Goal: Task Accomplishment & Management: Complete application form

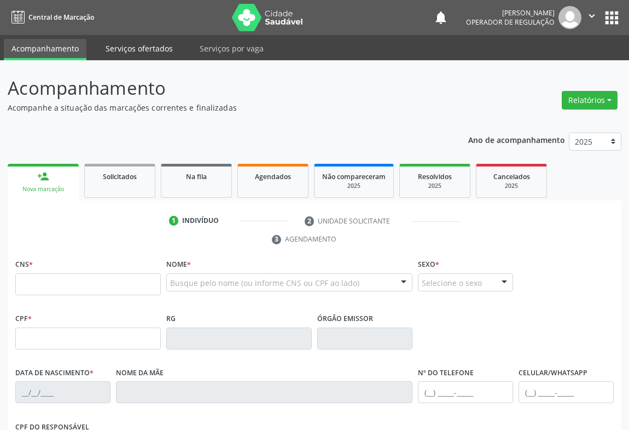
click at [148, 47] on link "Serviços ofertados" at bounding box center [139, 48] width 83 height 19
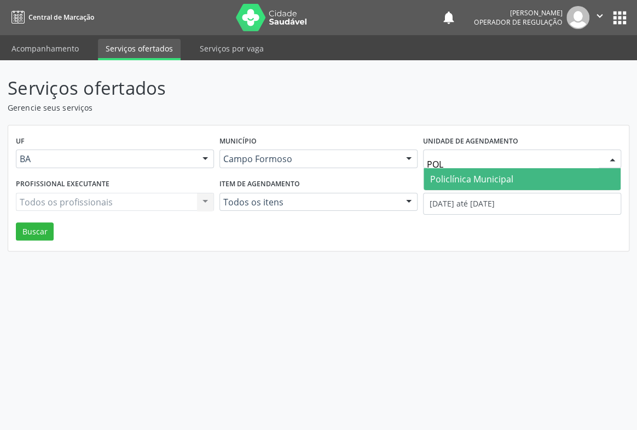
type input "POLI"
click at [448, 173] on span "Policlínica Municipal" at bounding box center [471, 179] width 83 height 12
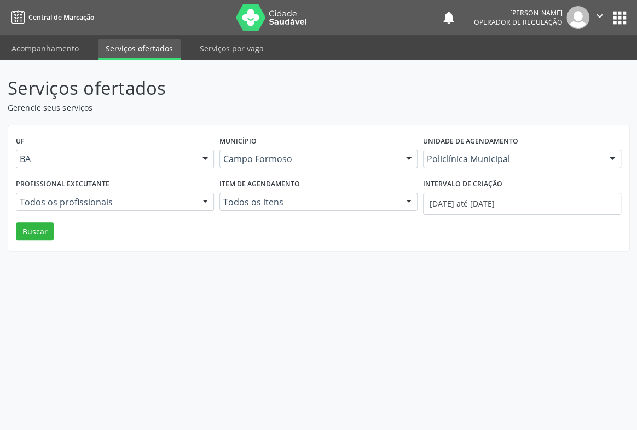
click at [207, 200] on div at bounding box center [205, 202] width 16 height 19
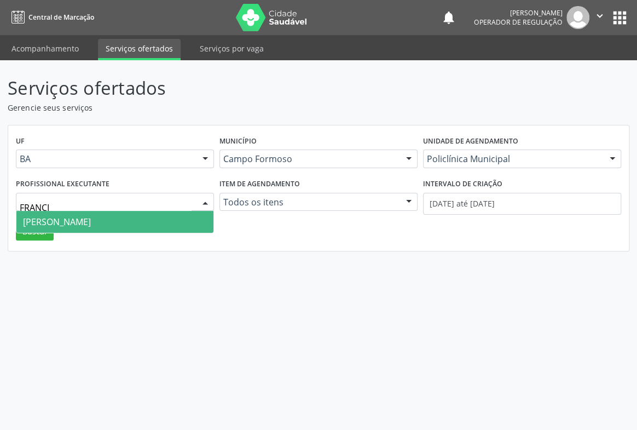
type input "FRANCIS"
click at [178, 217] on span "Francisco Carlos Lustiago Junior" at bounding box center [114, 222] width 197 height 22
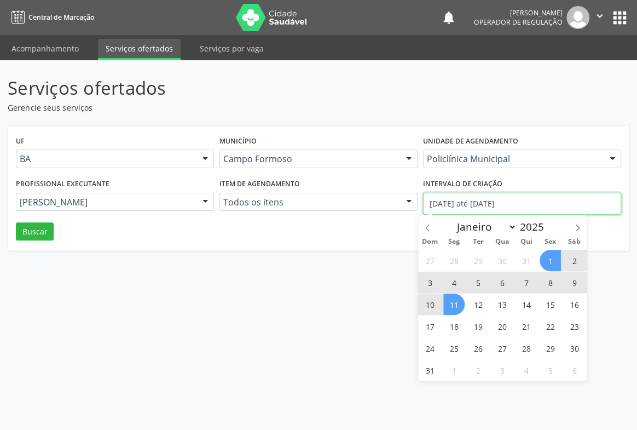
click at [454, 202] on input "01/08/2025 até 11/08/2025" at bounding box center [522, 204] width 198 height 22
click at [428, 222] on span at bounding box center [427, 224] width 19 height 19
select select "6"
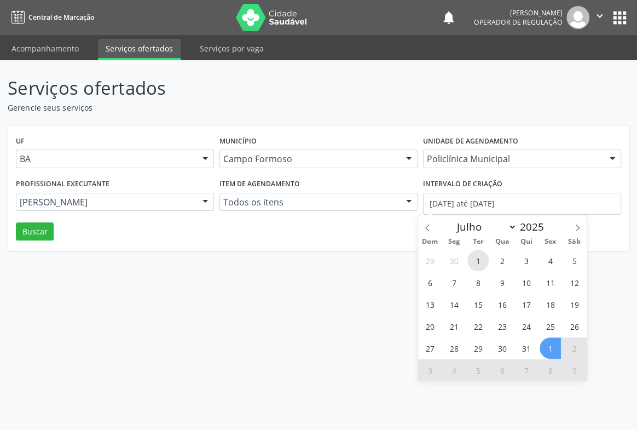
click at [477, 258] on span "1" at bounding box center [477, 260] width 21 height 21
type input "01/07/2025"
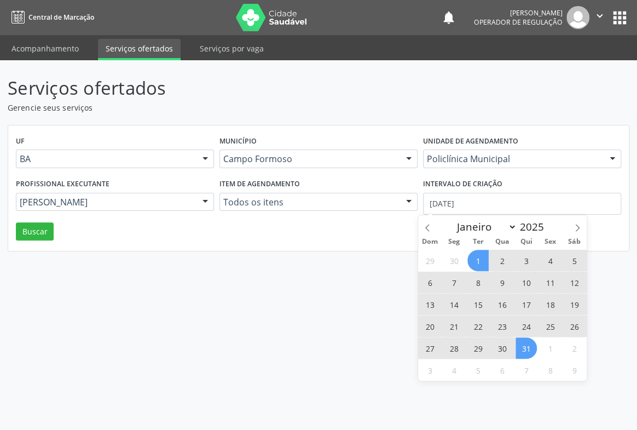
click at [521, 351] on span "31" at bounding box center [526, 347] width 21 height 21
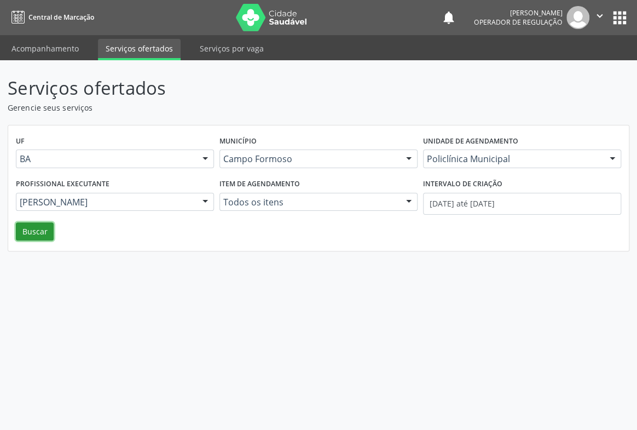
click at [32, 233] on button "Buscar" at bounding box center [35, 231] width 38 height 19
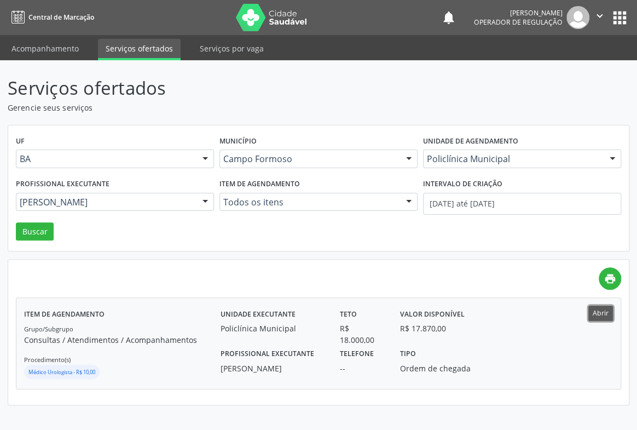
click at [597, 314] on button "Abrir" at bounding box center [600, 312] width 25 height 15
click at [62, 49] on link "Acompanhamento" at bounding box center [45, 48] width 83 height 19
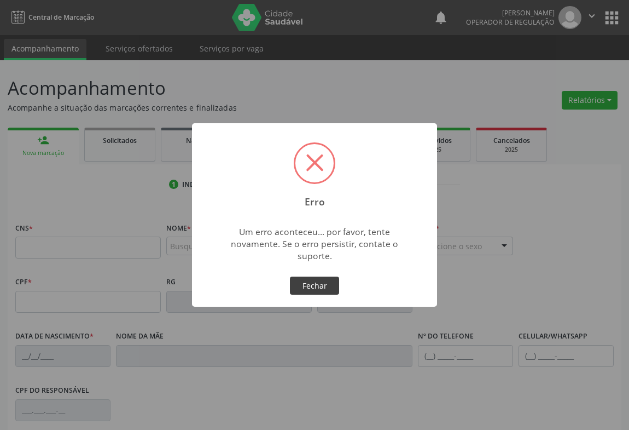
click at [306, 280] on button "Fechar" at bounding box center [314, 285] width 49 height 19
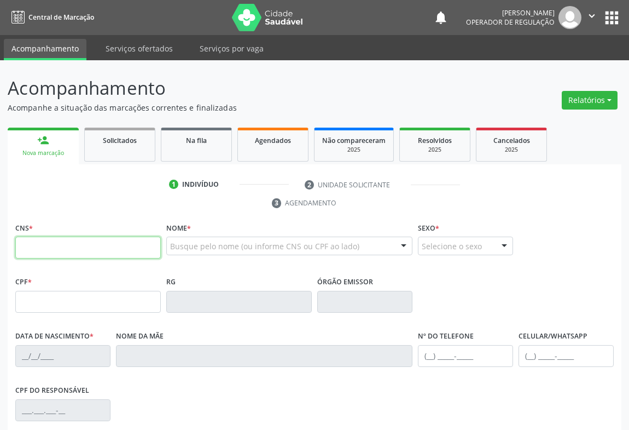
click at [91, 257] on input "text" at bounding box center [88, 247] width 146 height 22
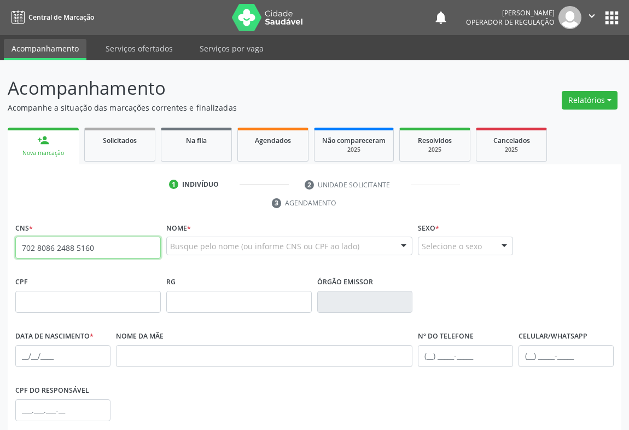
click at [104, 252] on input "702 8086 2488 5160" at bounding box center [88, 247] width 146 height 22
type input "702 8086 2488 5160"
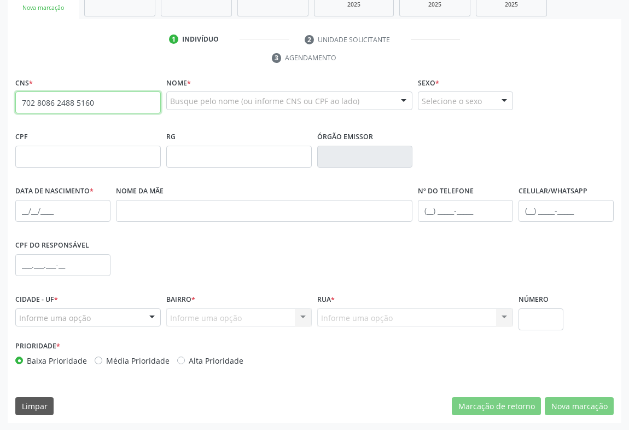
click at [129, 100] on input "702 8086 2488 5160" at bounding box center [88, 102] width 146 height 22
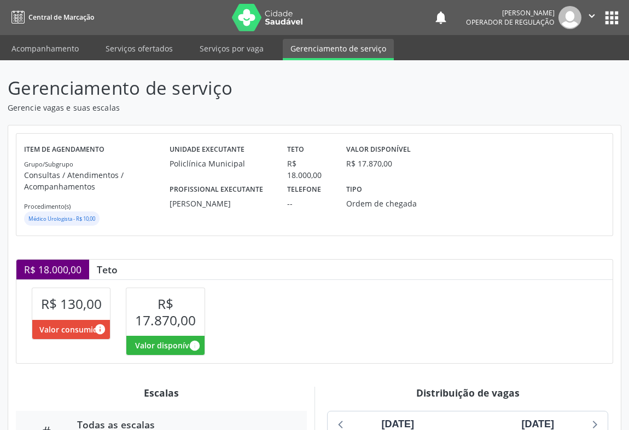
click at [589, 16] on icon "" at bounding box center [592, 16] width 12 height 12
click at [552, 66] on link "Sair" at bounding box center [564, 66] width 76 height 15
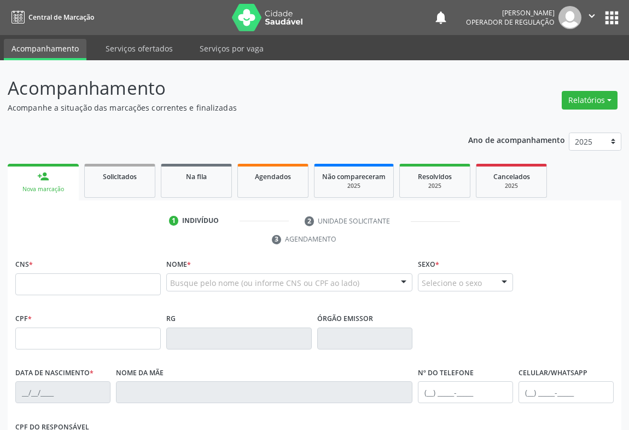
click at [80, 285] on input "text" at bounding box center [88, 284] width 146 height 22
type input "702 8086 2488 5160"
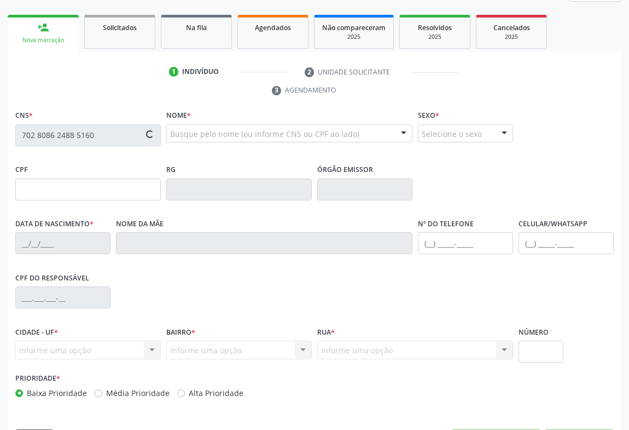
scroll to position [181, 0]
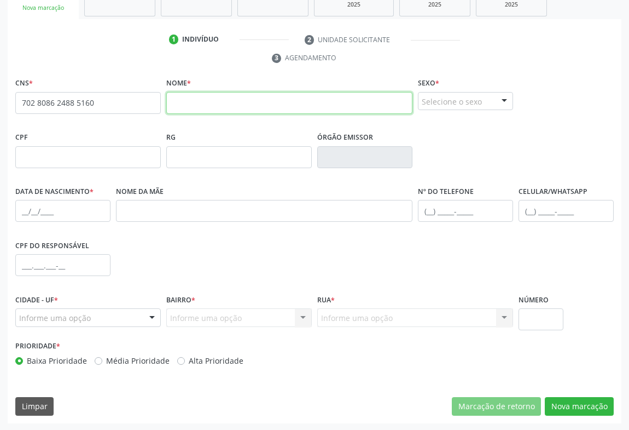
click at [222, 104] on input "text" at bounding box center [289, 103] width 246 height 22
type input "DJANIRA DE JESUS"
click at [446, 96] on div "Selecione o sexo" at bounding box center [465, 101] width 95 height 19
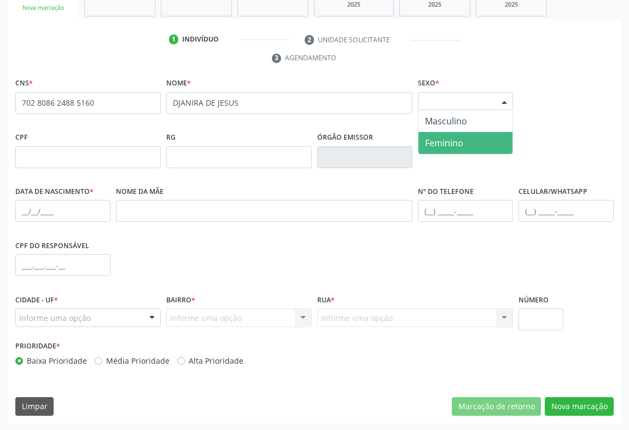
click at [444, 145] on span "Feminino" at bounding box center [444, 143] width 38 height 12
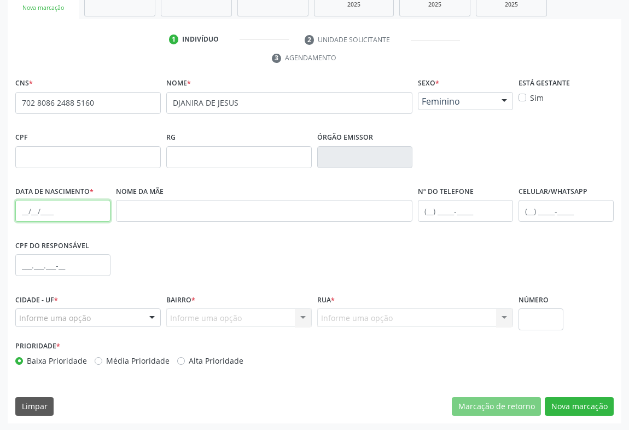
click at [24, 214] on input "text" at bounding box center [62, 211] width 95 height 22
type input "[DATE]"
click at [113, 319] on div "Informe uma opção" at bounding box center [88, 317] width 146 height 19
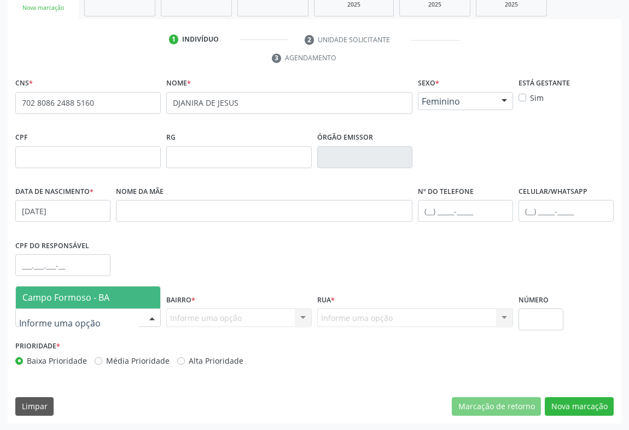
click at [93, 301] on span "Campo Formoso - BA" at bounding box center [65, 297] width 87 height 12
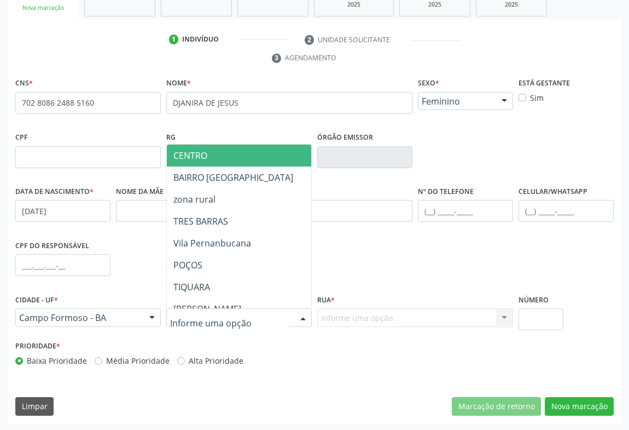
click at [239, 155] on span "CENTRO" at bounding box center [285, 155] width 236 height 22
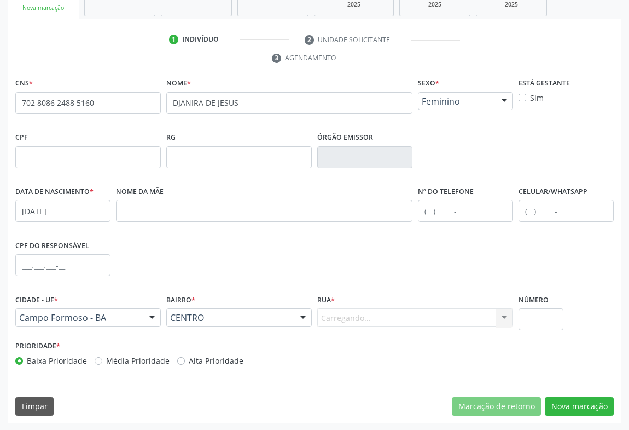
click at [433, 319] on div "Carregando... Nenhum resultado encontrado para: " " Nenhuma opção encontrada. D…" at bounding box center [415, 317] width 196 height 19
click at [435, 319] on div "Informe uma opção" at bounding box center [415, 317] width 196 height 19
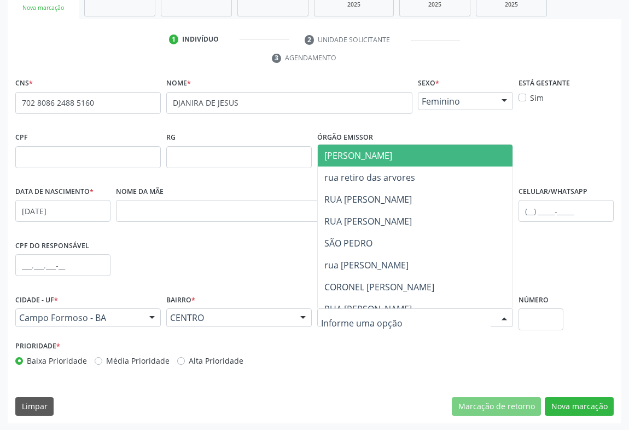
click at [400, 155] on span "[PERSON_NAME]" at bounding box center [450, 155] width 264 height 22
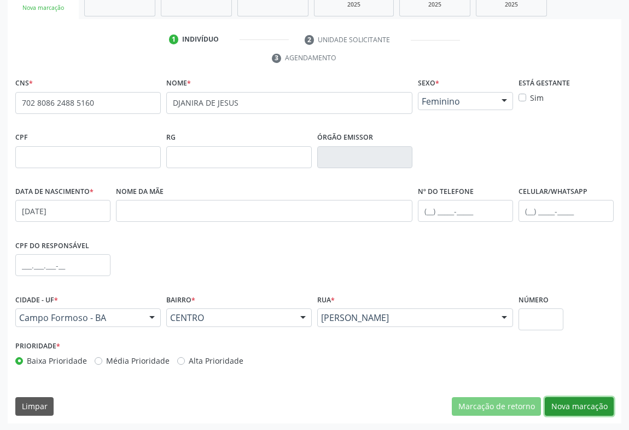
click at [582, 403] on button "Nova marcação" at bounding box center [579, 406] width 69 height 19
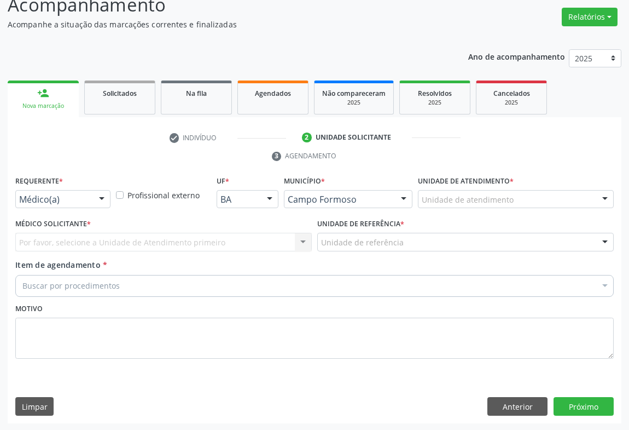
click at [78, 192] on div "Médico(a)" at bounding box center [62, 199] width 95 height 19
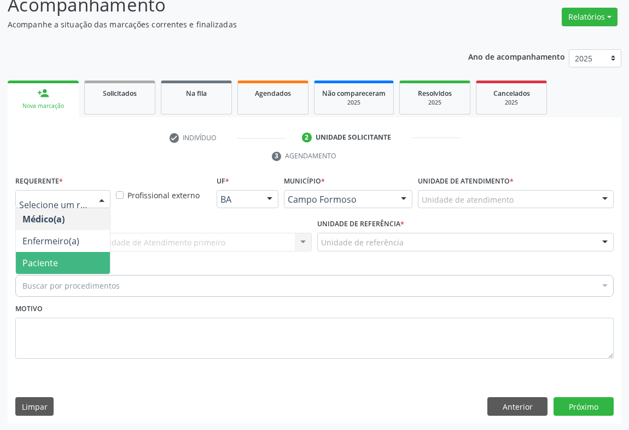
click at [55, 257] on span "Paciente" at bounding box center [40, 263] width 36 height 12
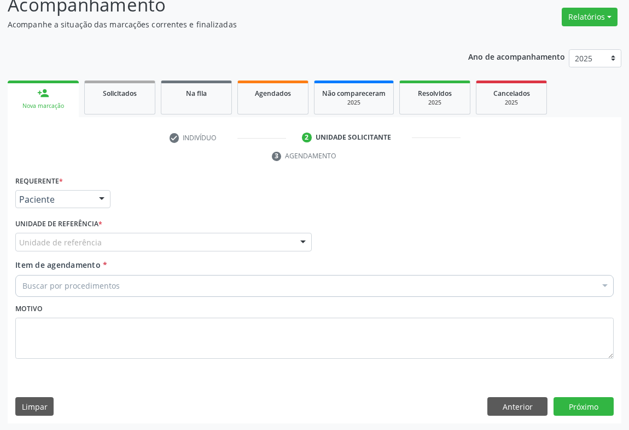
click at [146, 246] on div "Unidade de referência" at bounding box center [163, 242] width 297 height 19
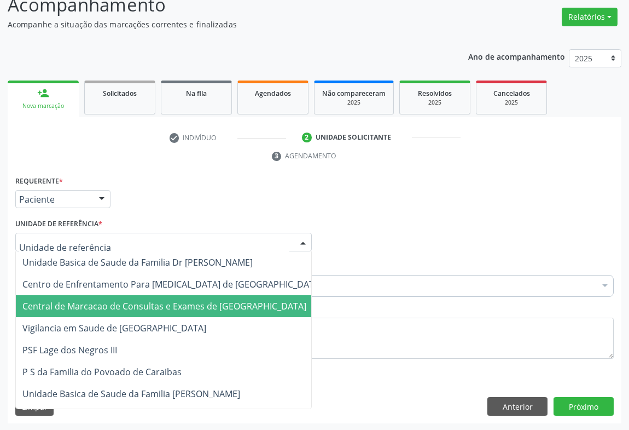
click at [144, 300] on span "Central de Marcacao de Consultas e Exames de [GEOGRAPHIC_DATA]" at bounding box center [164, 306] width 284 height 12
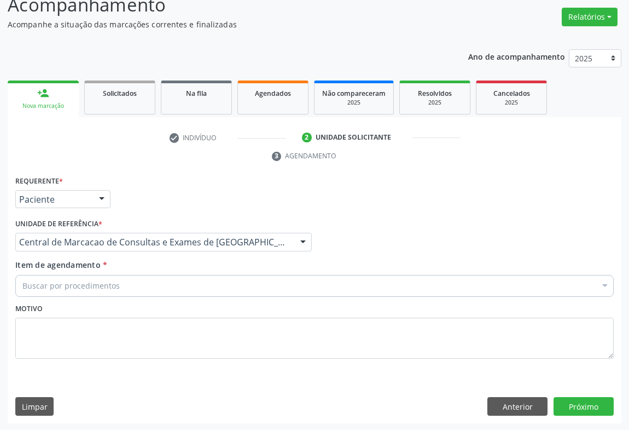
click at [160, 285] on div "Buscar por procedimentos" at bounding box center [314, 286] width 599 height 22
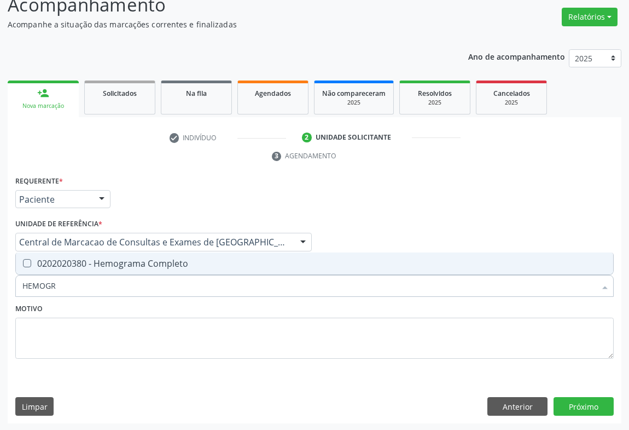
type input "HEMOGRA"
click at [171, 265] on div "0202020380 - Hemograma Completo" at bounding box center [314, 263] width 584 height 9
checkbox Completo "true"
click at [162, 288] on input "HEMOGRA" at bounding box center [309, 286] width 574 height 22
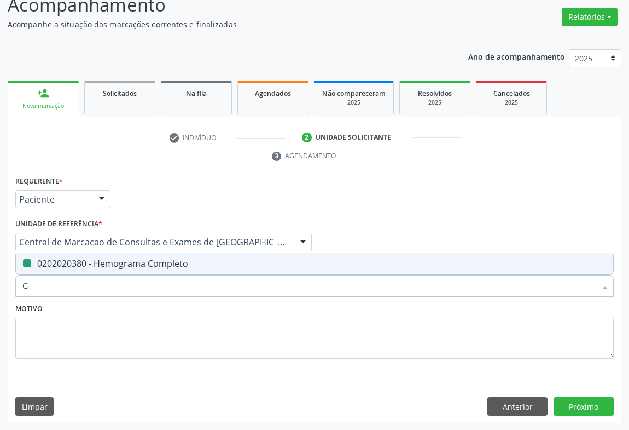
type input "GL"
checkbox Completo "false"
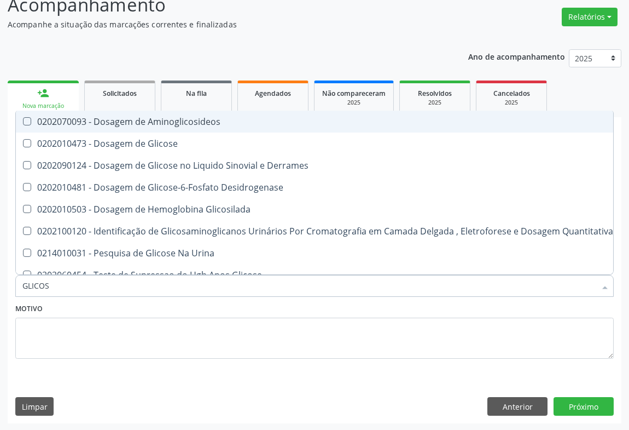
type input "GLICOSE"
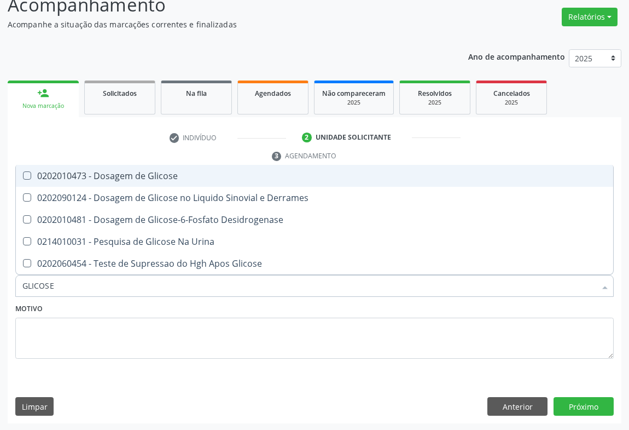
click at [174, 178] on div "0202010473 - Dosagem de Glicose" at bounding box center [314, 175] width 584 height 9
checkbox Glicose "true"
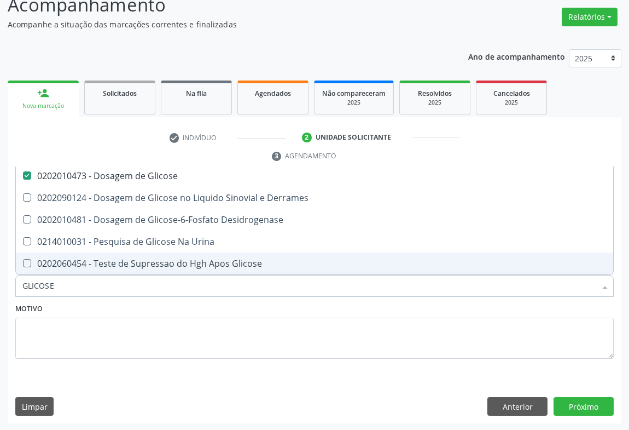
click at [159, 286] on input "GLICOSE" at bounding box center [309, 286] width 574 height 22
type input "COLE"
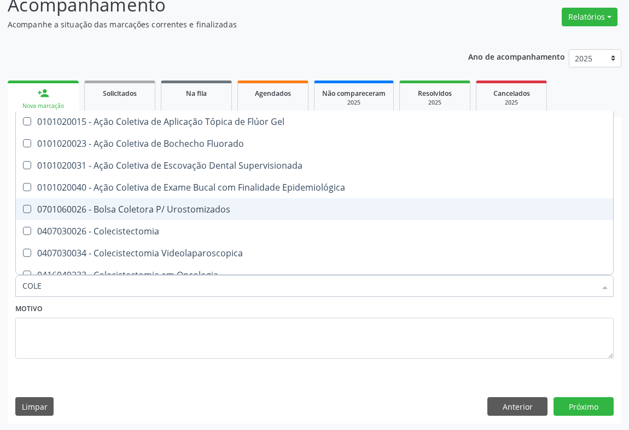
checkbox Gel "false"
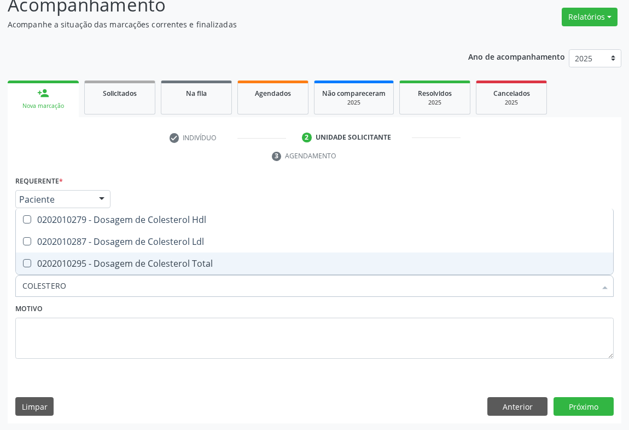
type input "COLESTEROL"
click at [158, 259] on div "0202010295 - Dosagem de Colesterol Total" at bounding box center [314, 263] width 584 height 9
checkbox Total "true"
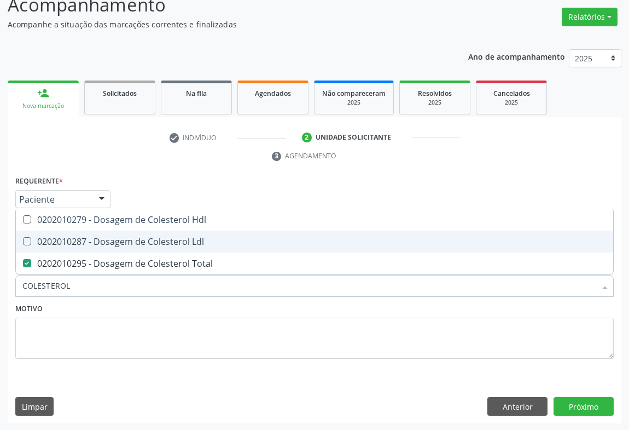
click at [160, 238] on div "0202010287 - Dosagem de Colesterol Ldl" at bounding box center [314, 241] width 584 height 9
checkbox Ldl "true"
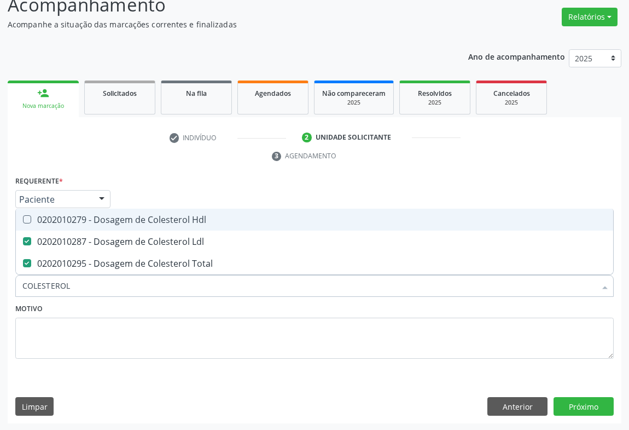
click at [161, 225] on span "0202010279 - Dosagem de Colesterol Hdl" at bounding box center [315, 220] width 598 height 22
checkbox Hdl "true"
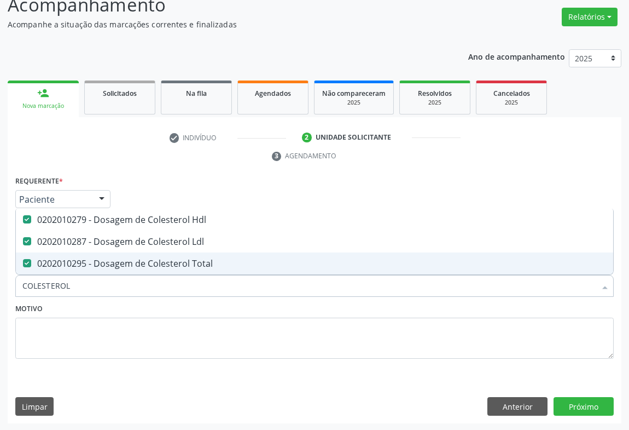
click at [152, 275] on input "COLESTEROL" at bounding box center [309, 286] width 574 height 22
type input "TRI"
checkbox Hdl "false"
checkbox Ldl "false"
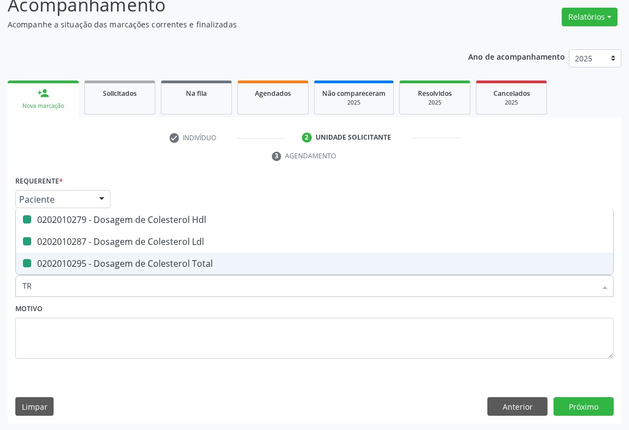
checkbox Total "false"
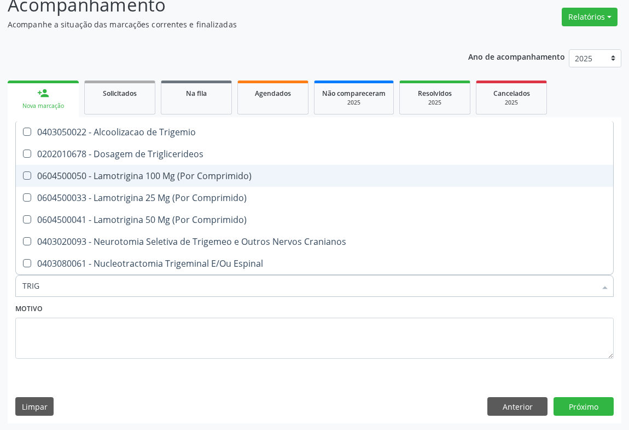
type input "TRIGL"
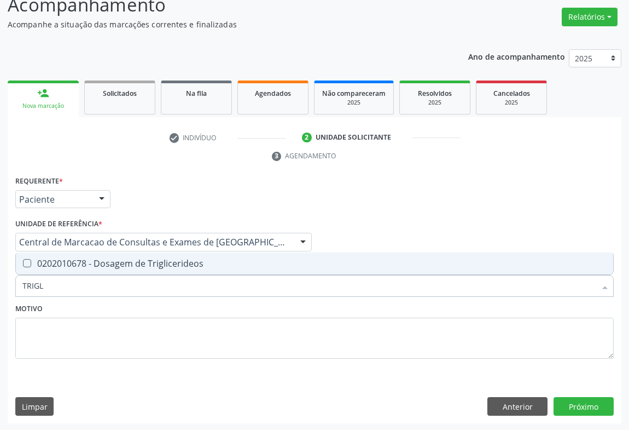
drag, startPoint x: 152, startPoint y: 265, endPoint x: 136, endPoint y: 283, distance: 23.6
click at [150, 265] on div "0202010678 - Dosagem de Triglicerideos" at bounding box center [314, 263] width 584 height 9
checkbox Triglicerideos "true"
click at [136, 283] on input "TRIGL" at bounding box center [309, 286] width 574 height 22
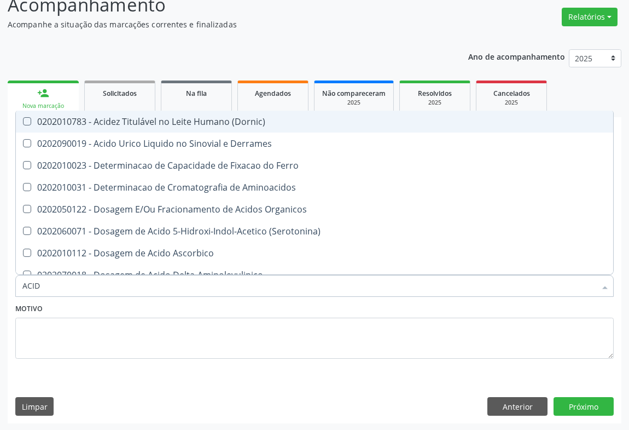
type input "ACIDO"
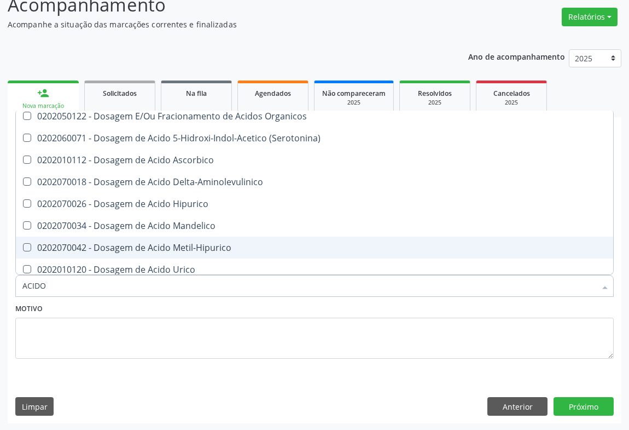
scroll to position [99, 0]
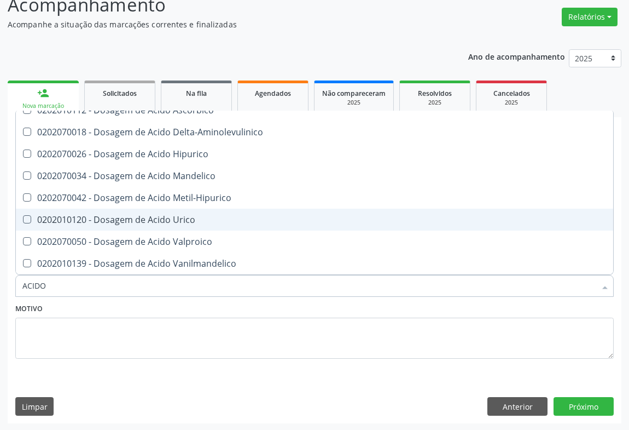
click at [143, 223] on div "0202010120 - Dosagem de Acido Urico" at bounding box center [314, 219] width 584 height 9
checkbox Urico "true"
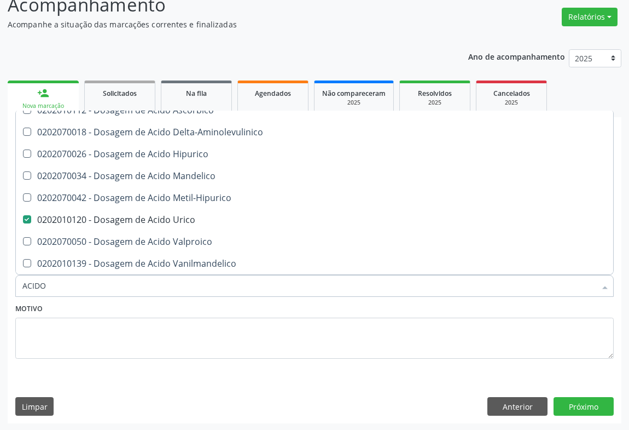
click at [128, 281] on input "ACIDO" at bounding box center [309, 286] width 574 height 22
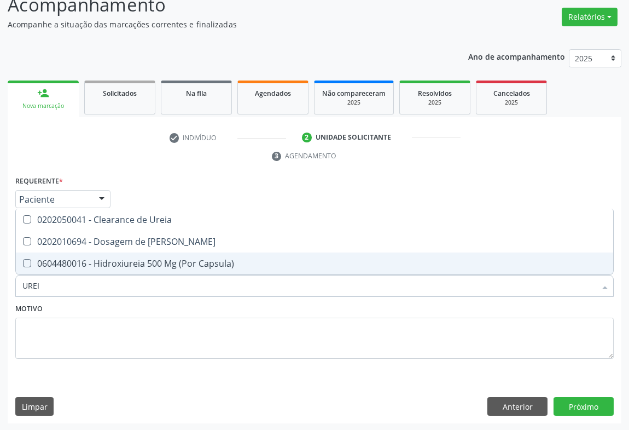
type input "UREIA"
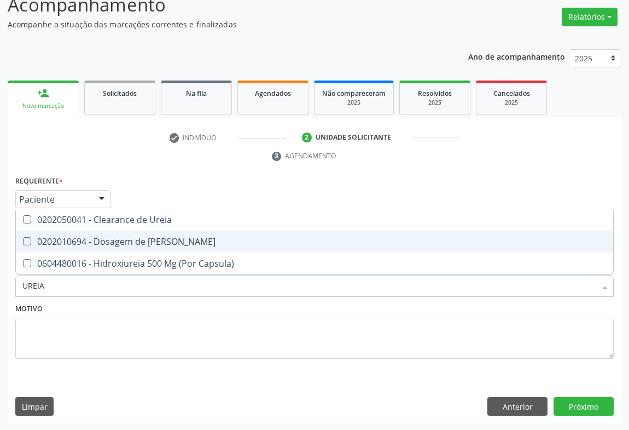
click at [142, 239] on div "0202010694 - Dosagem de [PERSON_NAME]" at bounding box center [314, 241] width 584 height 9
checkbox Ureia "true"
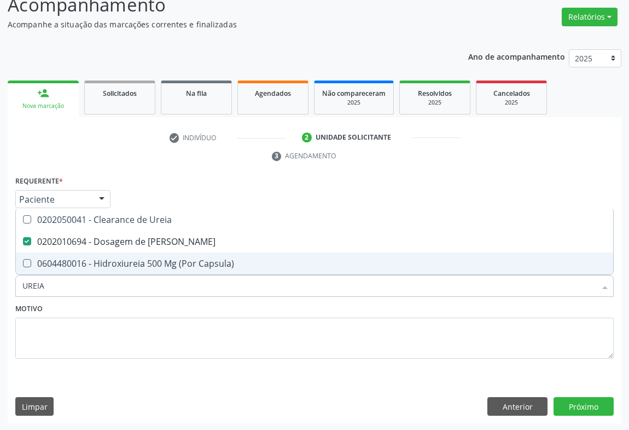
click at [120, 290] on input "UREIA" at bounding box center [309, 286] width 574 height 22
type input "CRE"
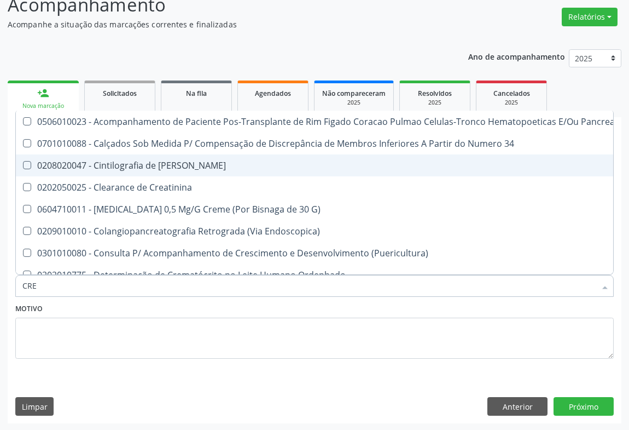
checkbox 34 "false"
type input "CREAT"
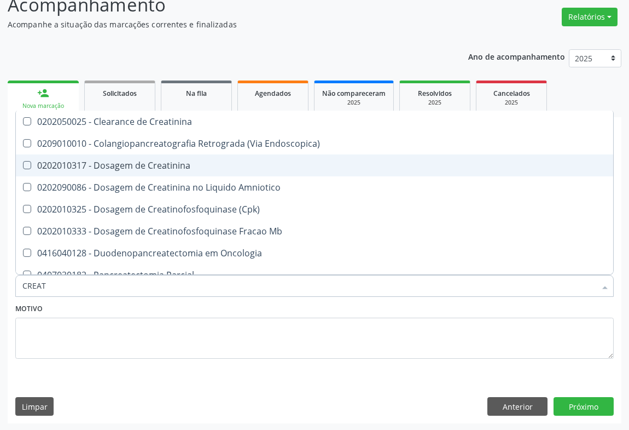
click at [165, 161] on div "0202010317 - Dosagem de Creatinina" at bounding box center [314, 165] width 584 height 9
checkbox Creatinina "true"
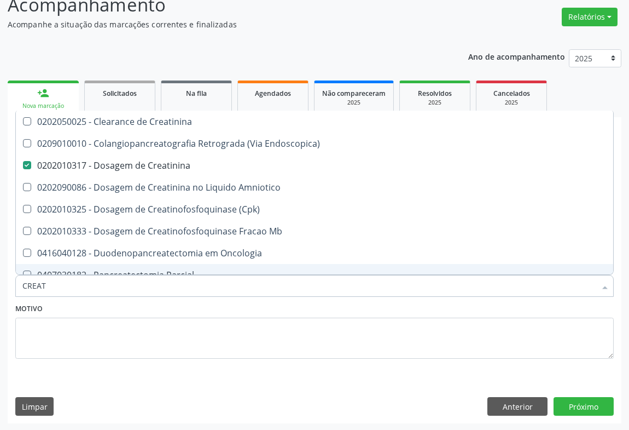
click at [97, 288] on input "CREAT" at bounding box center [309, 286] width 574 height 22
type input "TG"
checkbox Creatinina "false"
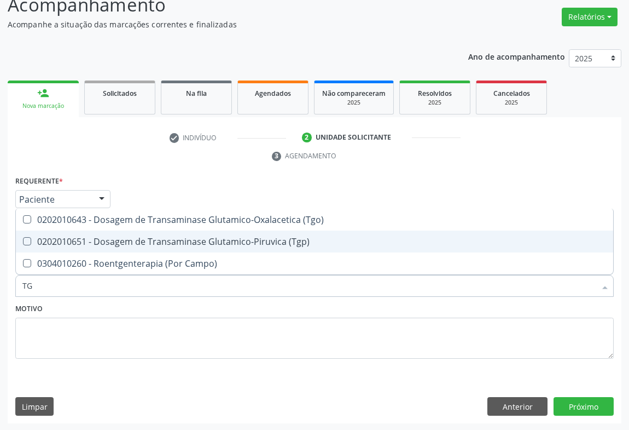
click at [119, 243] on div "0202010651 - Dosagem de Transaminase Glutamico-Piruvica (Tgp)" at bounding box center [314, 241] width 584 height 9
checkbox \(Tgp\) "true"
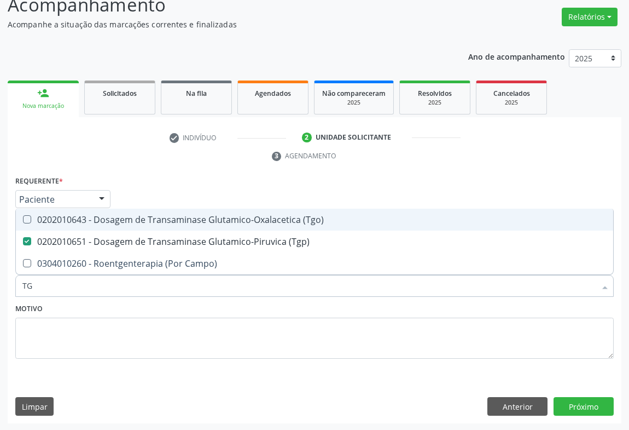
drag, startPoint x: 121, startPoint y: 223, endPoint x: 113, endPoint y: 263, distance: 41.4
click at [120, 228] on span "0202010643 - Dosagem de Transaminase Glutamico-Oxalacetica (Tgo)" at bounding box center [315, 220] width 598 height 22
checkbox \(Tgo\) "true"
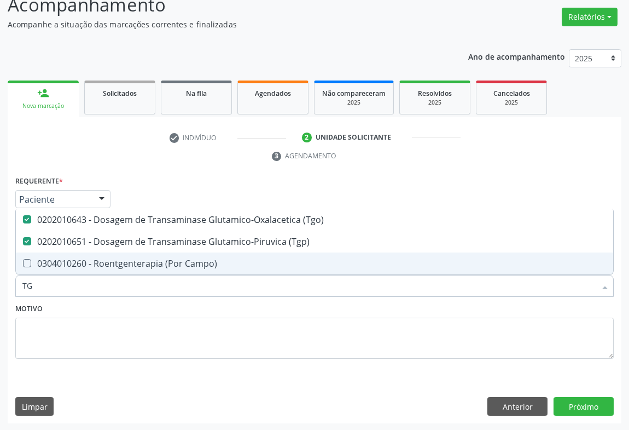
click at [105, 282] on input "TG" at bounding box center [309, 286] width 574 height 22
type input "URI"
checkbox \(Tgo\) "false"
checkbox \(Tgp\) "false"
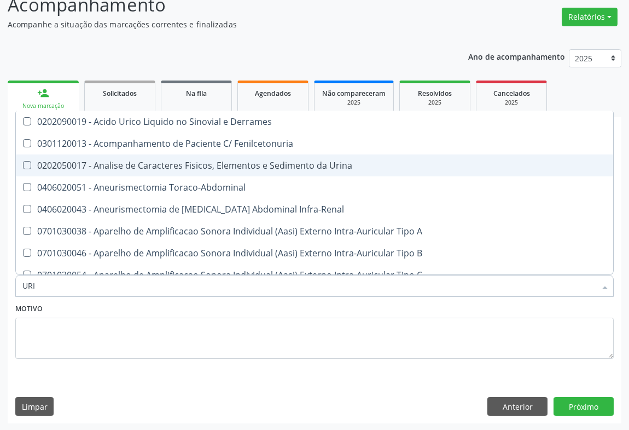
type input "URIN"
checkbox Urico "false"
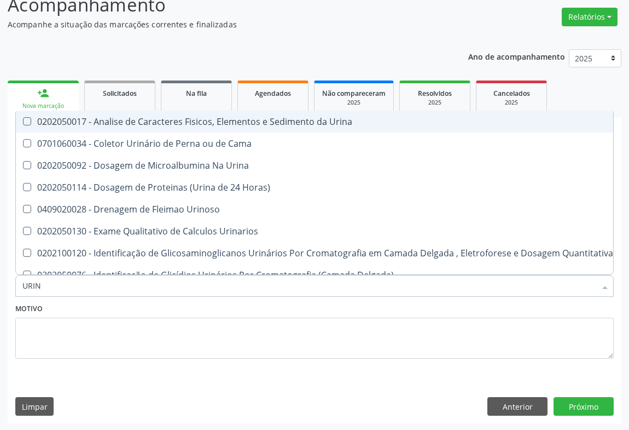
click at [173, 124] on div "0202050017 - Analise de Caracteres Fisicos, Elementos e Sedimento da Urina" at bounding box center [317, 121] width 591 height 9
checkbox Urina "true"
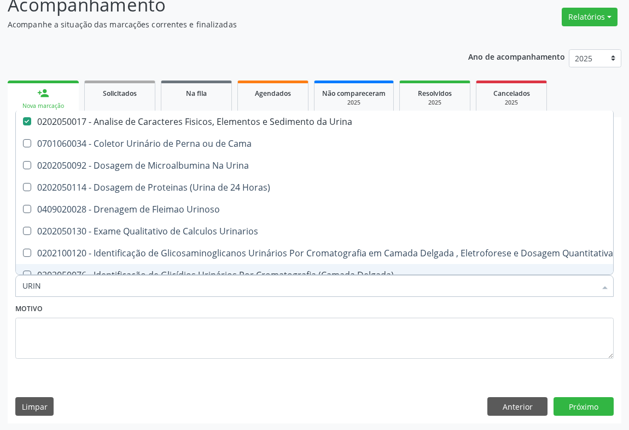
click at [155, 292] on input "URIN" at bounding box center [309, 286] width 574 height 22
type input "FE"
checkbox Urina "false"
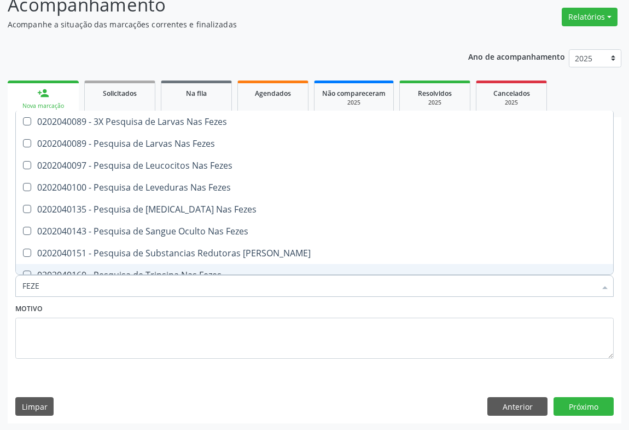
type input "FEZES"
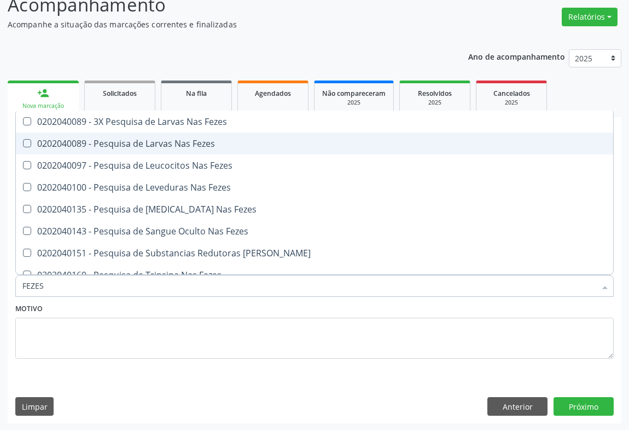
click at [103, 143] on div "0202040089 - Pesquisa de Larvas Nas Fezes" at bounding box center [314, 143] width 584 height 9
checkbox Fezes "true"
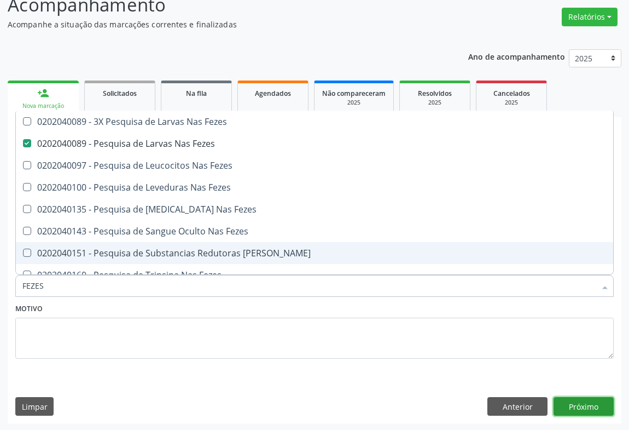
click at [568, 403] on button "Próximo" at bounding box center [584, 406] width 60 height 19
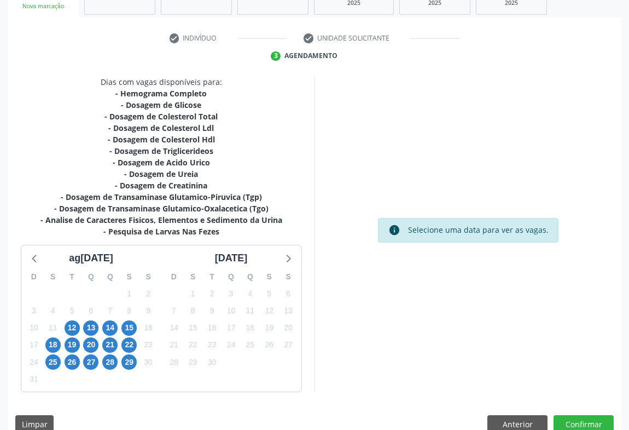
scroll to position [201, 0]
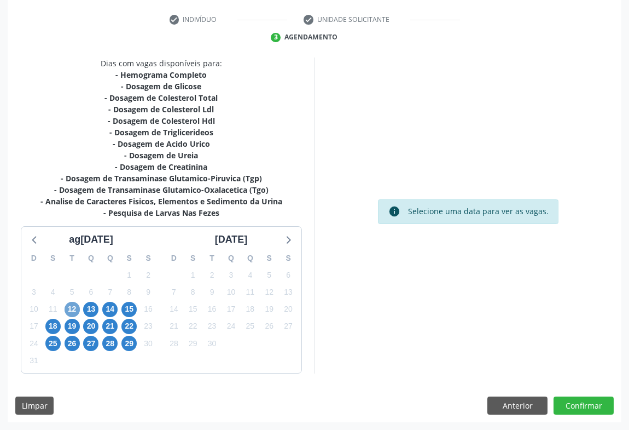
click at [71, 306] on span "12" at bounding box center [72, 309] width 15 height 15
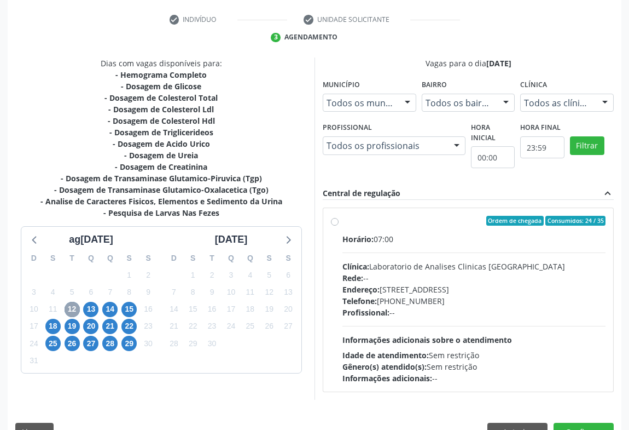
scroll to position [227, 0]
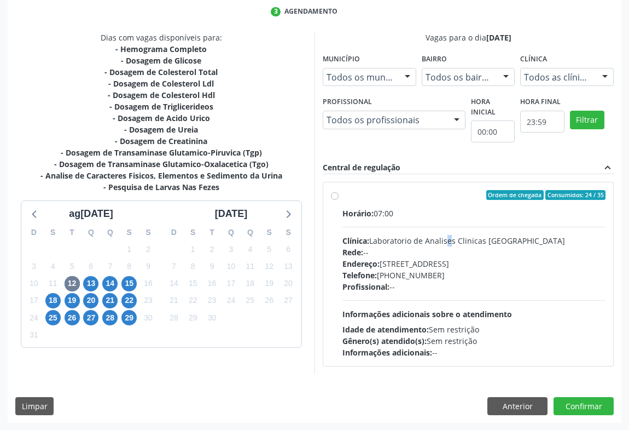
click at [450, 235] on div "Clínica: Laboratorio de Analises Clinicas [GEOGRAPHIC_DATA]" at bounding box center [474, 240] width 263 height 11
radio input "true"
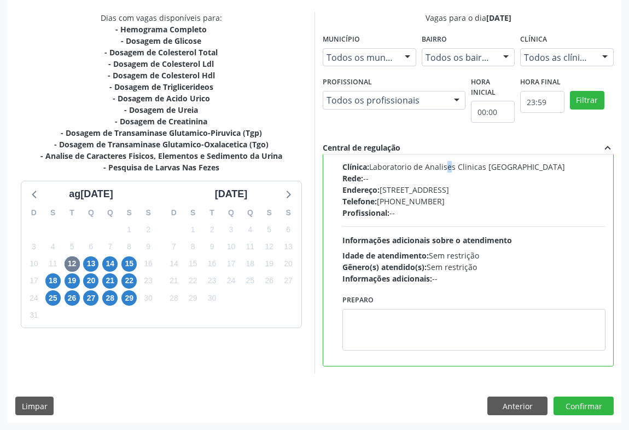
scroll to position [0, 0]
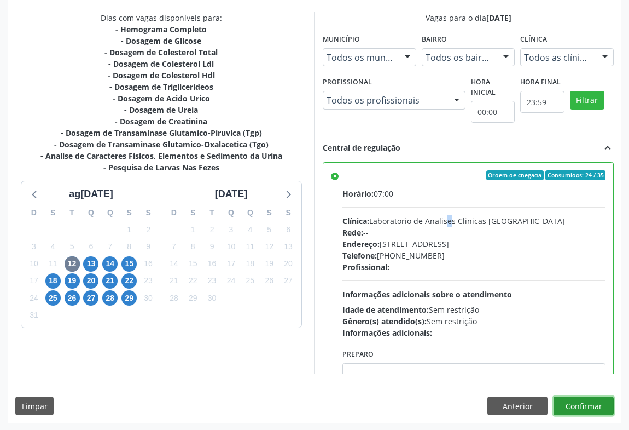
click at [590, 399] on button "Confirmar" at bounding box center [584, 405] width 60 height 19
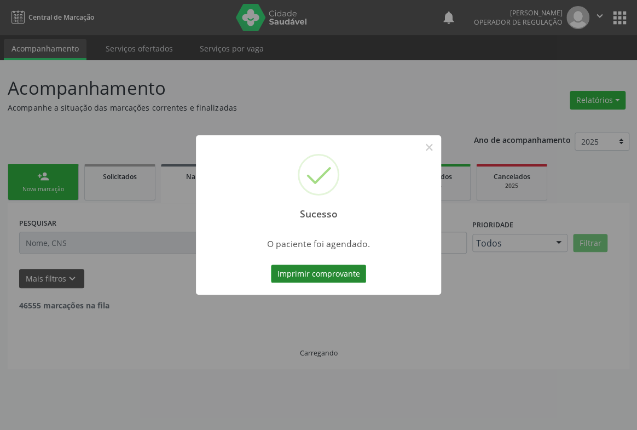
click at [331, 267] on button "Imprimir comprovante" at bounding box center [318, 273] width 95 height 19
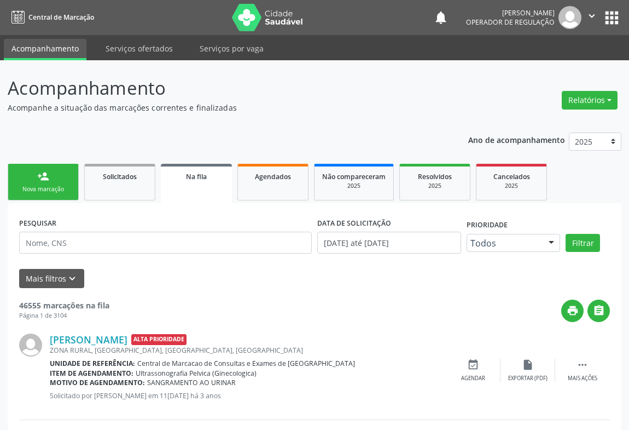
click at [36, 187] on div "Nova marcação" at bounding box center [43, 189] width 55 height 8
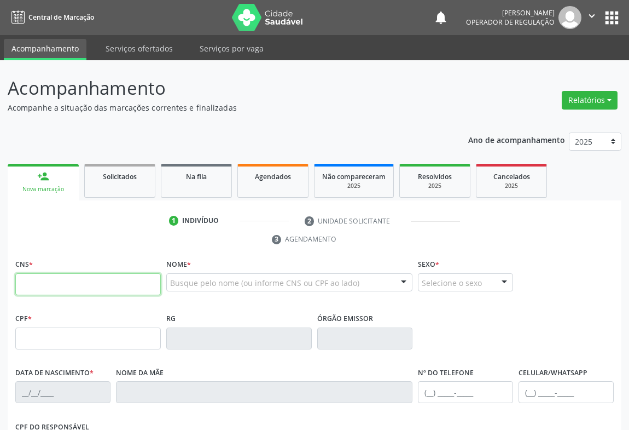
click at [69, 279] on input "text" at bounding box center [88, 284] width 146 height 22
type input "700 1099 5747 0519"
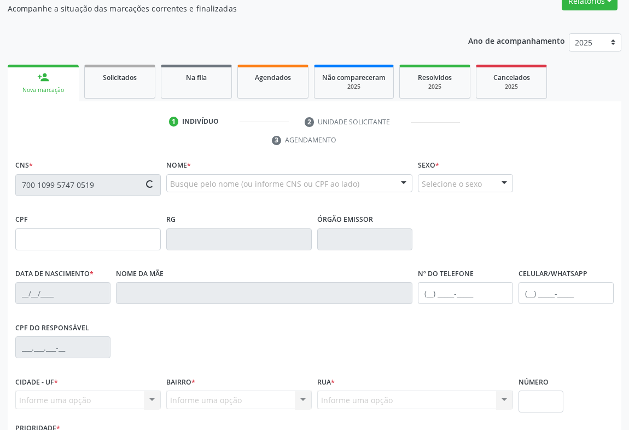
scroll to position [181, 0]
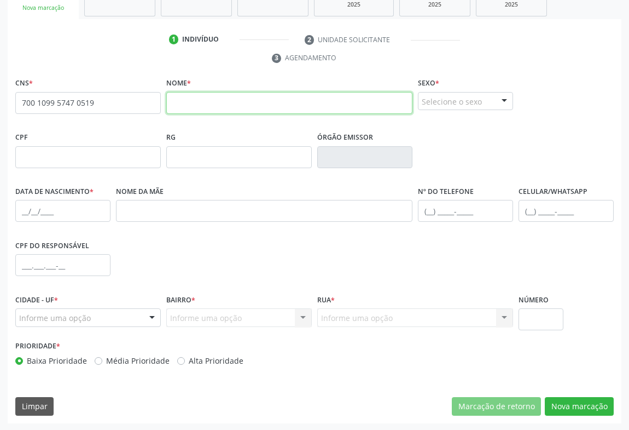
click at [301, 106] on input "text" at bounding box center [289, 103] width 246 height 22
type input "[PERSON_NAME]"
click at [474, 93] on div "Selecione o sexo" at bounding box center [465, 101] width 95 height 19
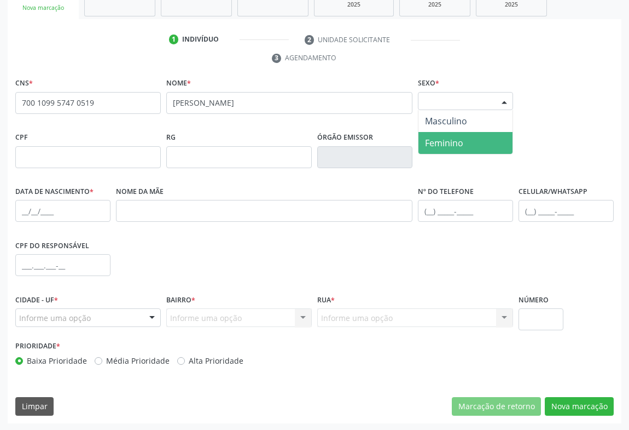
click at [435, 138] on span "Feminino" at bounding box center [444, 143] width 38 height 12
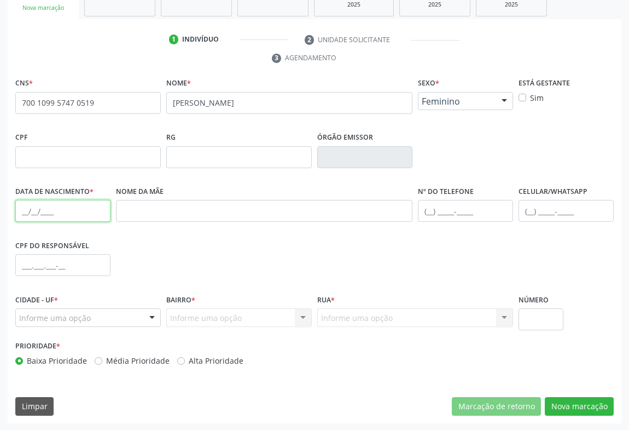
click at [23, 215] on input "text" at bounding box center [62, 211] width 95 height 22
type input "2[DATE]"
click at [103, 320] on div "Informe uma opção" at bounding box center [88, 317] width 146 height 19
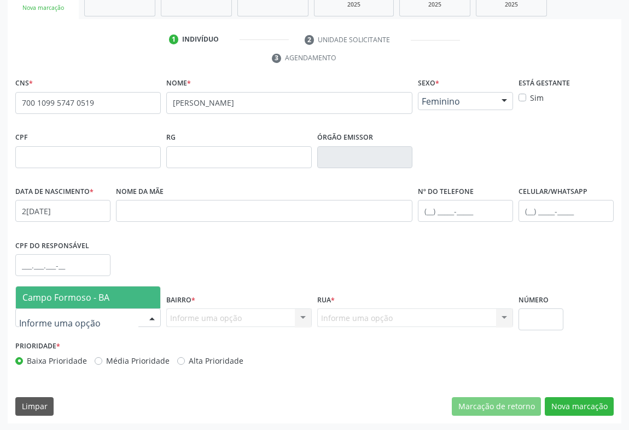
click at [111, 293] on span "Campo Formoso - BA" at bounding box center [88, 297] width 144 height 22
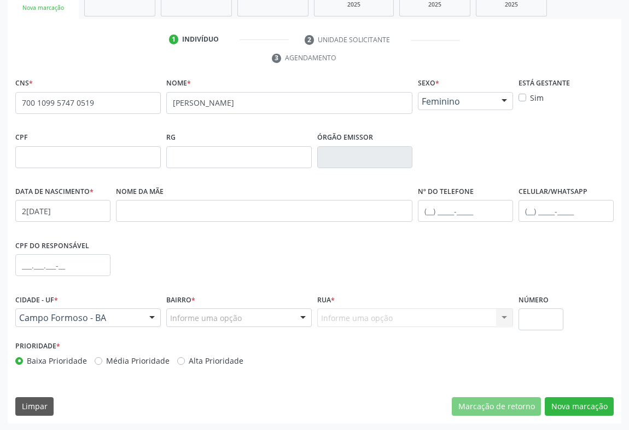
click at [293, 316] on div "Informe uma opção" at bounding box center [239, 317] width 146 height 19
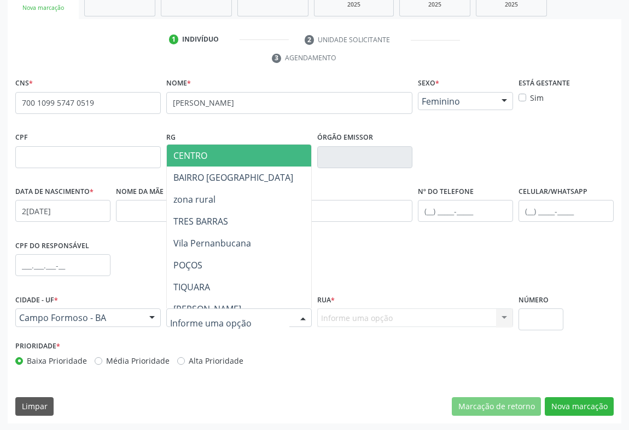
click at [263, 158] on span "CENTRO" at bounding box center [285, 155] width 236 height 22
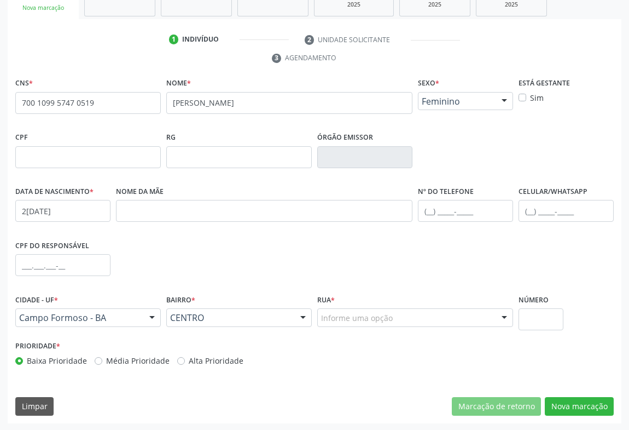
click at [484, 315] on div "Informe uma opção" at bounding box center [415, 317] width 196 height 19
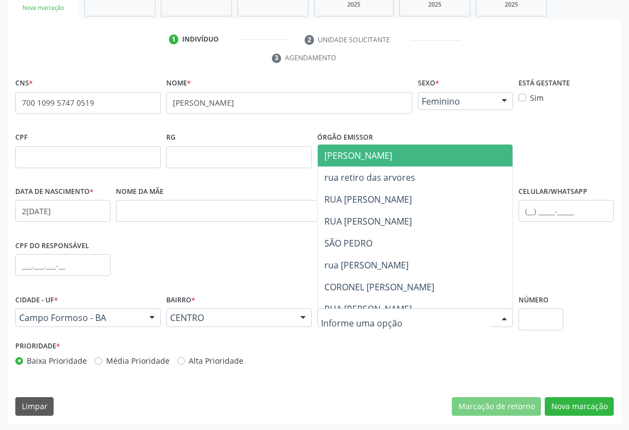
click at [348, 149] on span "[PERSON_NAME]" at bounding box center [359, 155] width 68 height 12
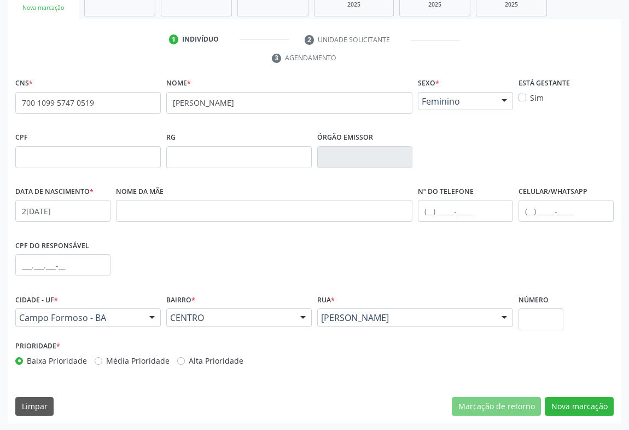
click at [586, 419] on div "CNS * 700 1099 5747 0519 none Nome * [PERSON_NAME] * Feminino Masculino Feminin…" at bounding box center [315, 249] width 614 height 348
click at [589, 405] on button "Nova marcação" at bounding box center [579, 406] width 69 height 19
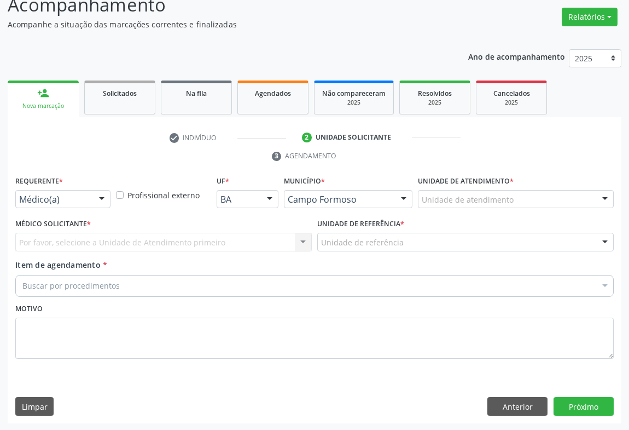
drag, startPoint x: 111, startPoint y: 192, endPoint x: 105, endPoint y: 197, distance: 7.8
click at [110, 192] on div "Requerente * Médico(a) Médico(a) Enfermeiro(a) Paciente Nenhum resultado encont…" at bounding box center [63, 194] width 101 height 43
click at [102, 204] on div at bounding box center [102, 199] width 16 height 19
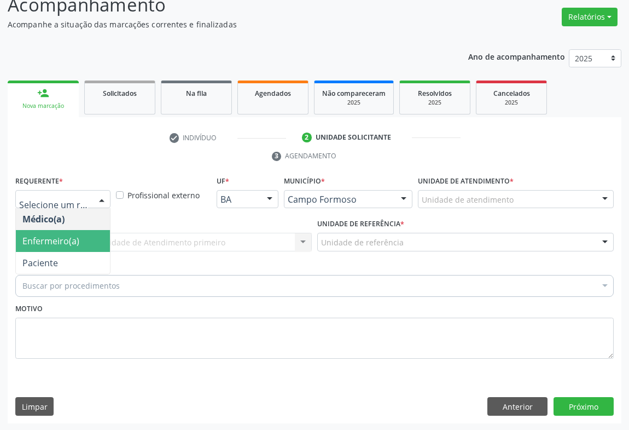
click at [71, 250] on span "Enfermeiro(a)" at bounding box center [63, 241] width 94 height 22
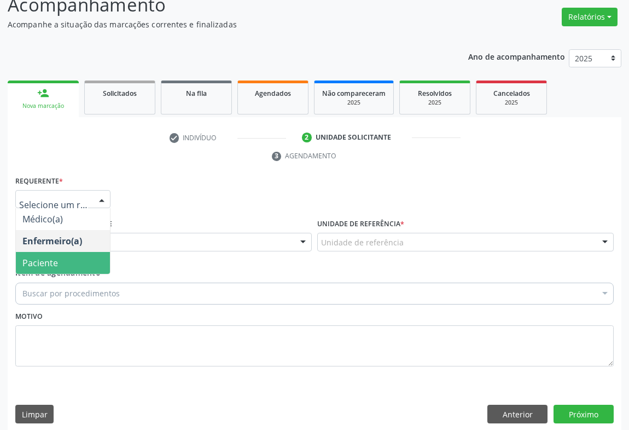
click at [67, 264] on span "Paciente" at bounding box center [63, 263] width 94 height 22
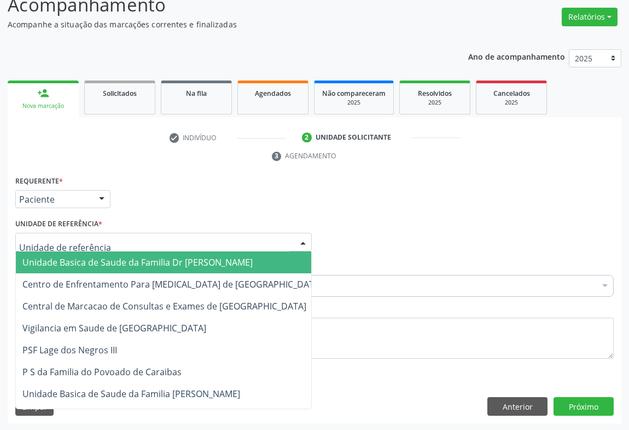
click at [131, 241] on div at bounding box center [163, 242] width 297 height 19
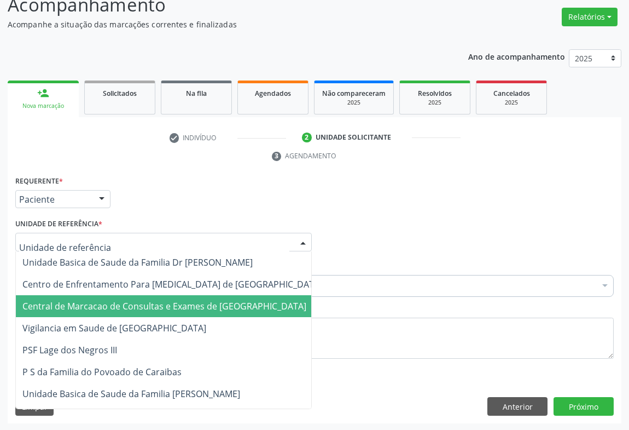
click at [131, 302] on span "Central de Marcacao de Consultas e Exames de [GEOGRAPHIC_DATA]" at bounding box center [164, 306] width 284 height 12
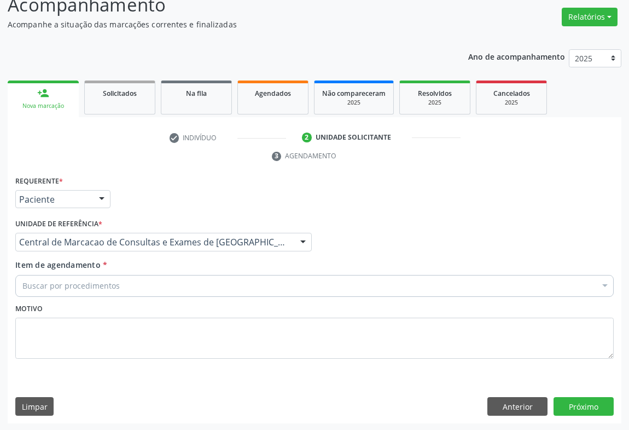
click at [155, 279] on div "Buscar por procedimentos" at bounding box center [314, 286] width 599 height 22
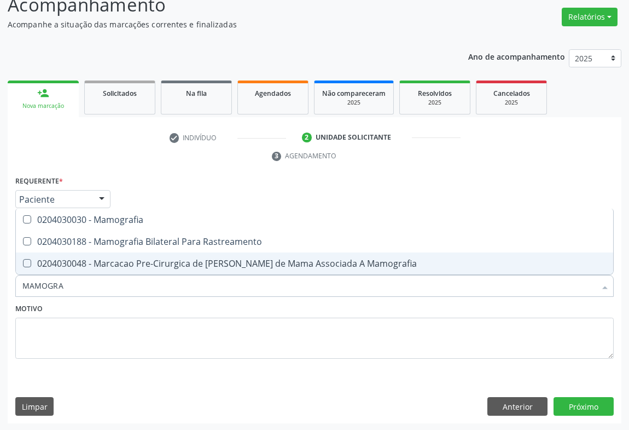
type input "MAMOGRAF"
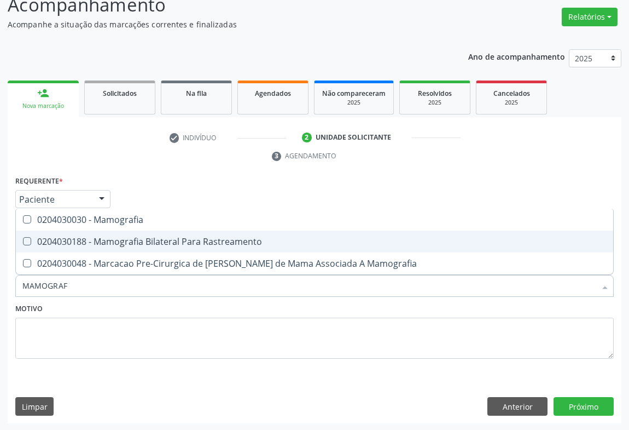
click at [200, 230] on span "0204030188 - Mamografia Bilateral Para Rastreamento" at bounding box center [315, 241] width 598 height 22
checkbox Rastreamento "true"
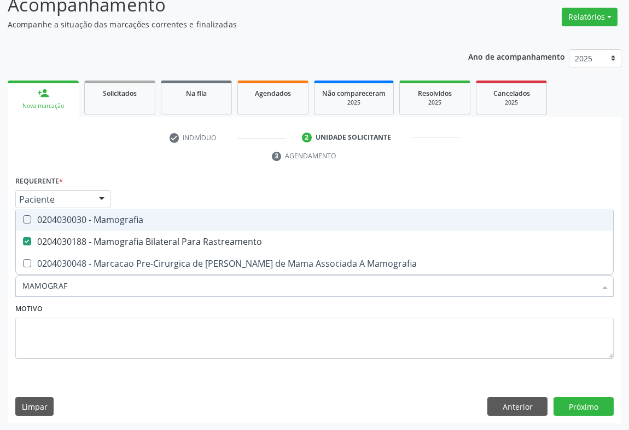
click at [569, 393] on div "Requerente * Paciente Médico(a) Enfermeiro(a) Paciente Nenhum resultado encontr…" at bounding box center [315, 298] width 614 height 250
click at [569, 402] on button "Próximo" at bounding box center [584, 406] width 60 height 19
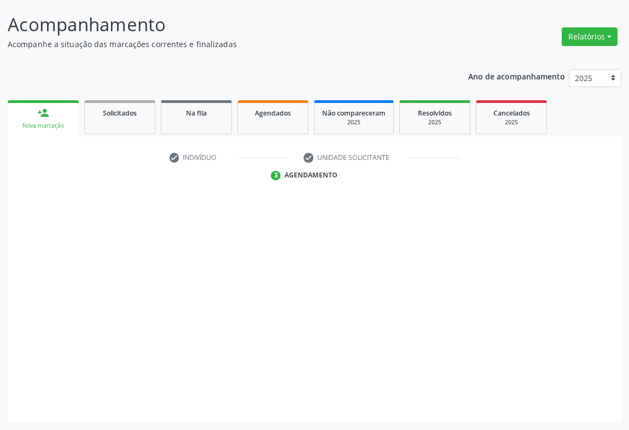
scroll to position [63, 0]
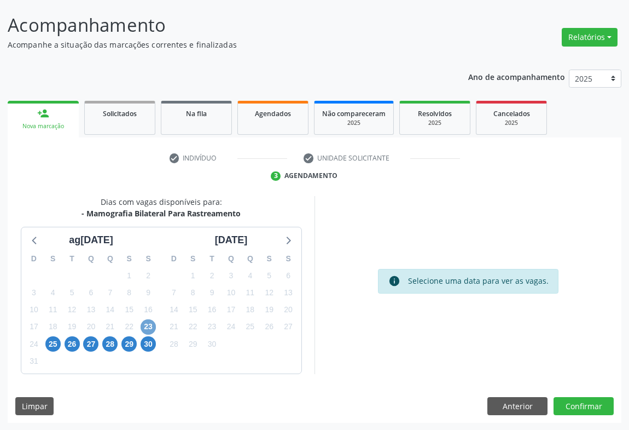
click at [152, 323] on span "23" at bounding box center [148, 326] width 15 height 15
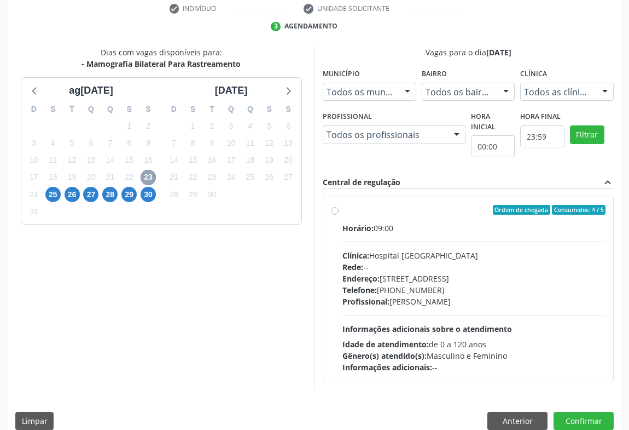
scroll to position [227, 0]
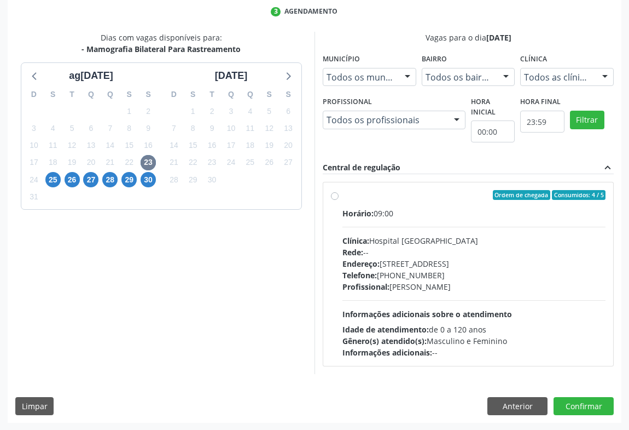
click at [436, 245] on div "Clínica: Hospital [GEOGRAPHIC_DATA]" at bounding box center [474, 240] width 263 height 11
click at [339, 200] on input "Ordem de chegada Consumidos: 4 / 5 Horário: 09:00 Clínica: Hospital [GEOGRAPHIC…" at bounding box center [335, 195] width 8 height 10
radio input "true"
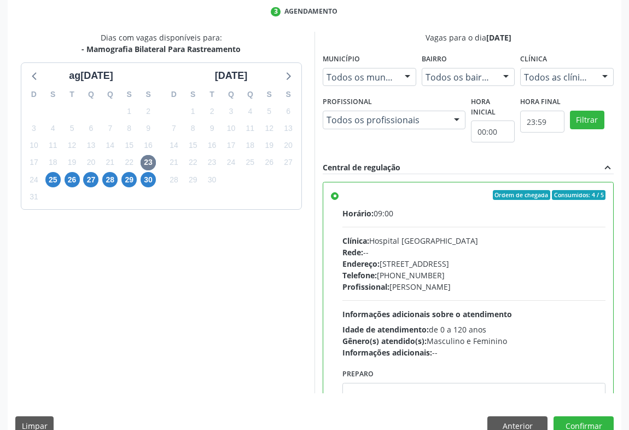
click at [594, 414] on div "Dias com vagas disponíveis para: - Mamografia Bilateral Para Rastreamento [DATE…" at bounding box center [315, 237] width 614 height 410
click at [592, 418] on button "Confirmar" at bounding box center [584, 425] width 60 height 19
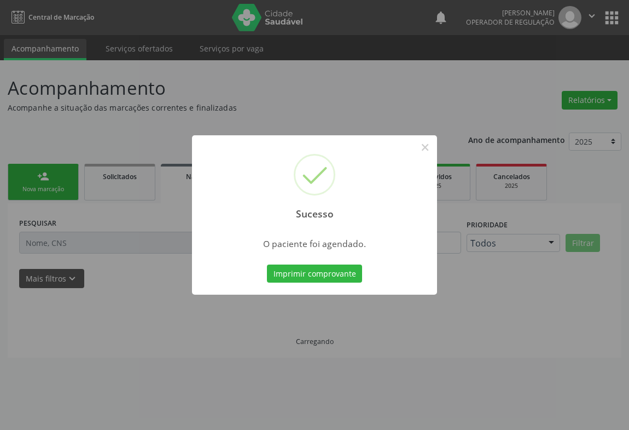
scroll to position [0, 0]
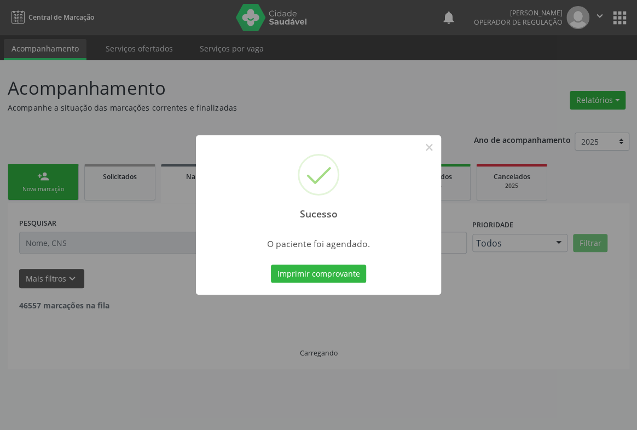
click at [347, 263] on div "Imprimir comprovante Cancel" at bounding box center [319, 273] width 100 height 23
click at [344, 273] on button "Imprimir comprovante" at bounding box center [318, 273] width 95 height 19
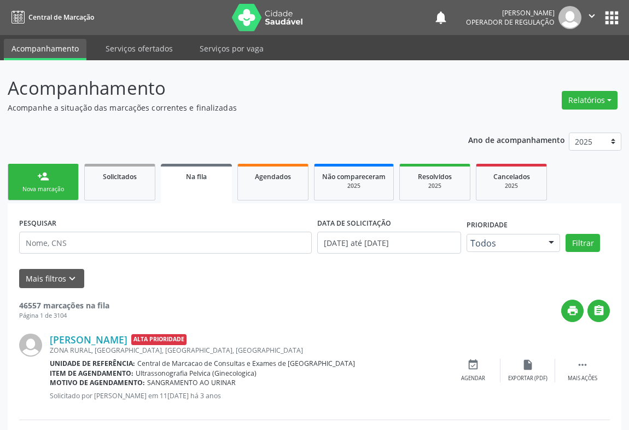
click at [25, 167] on link "person_add Nova marcação" at bounding box center [43, 182] width 71 height 37
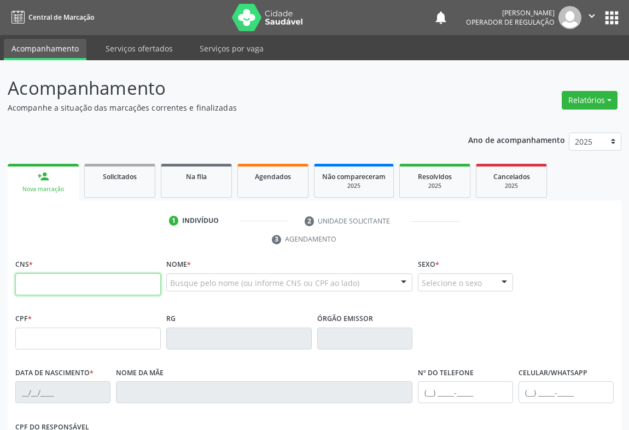
click at [38, 285] on input "text" at bounding box center [88, 284] width 146 height 22
paste input "700 1099 5747 0519"
type input "700 1099 5747 0519"
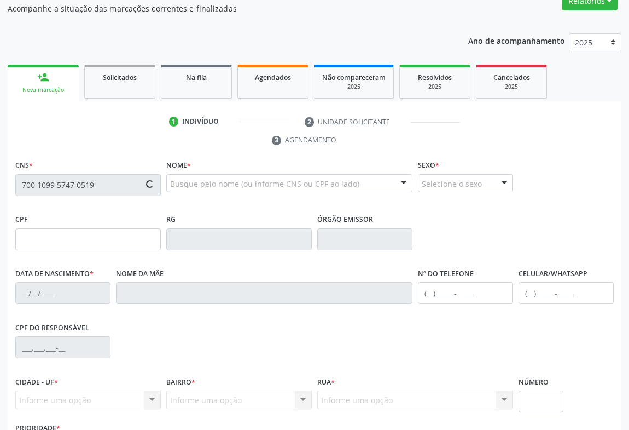
scroll to position [181, 0]
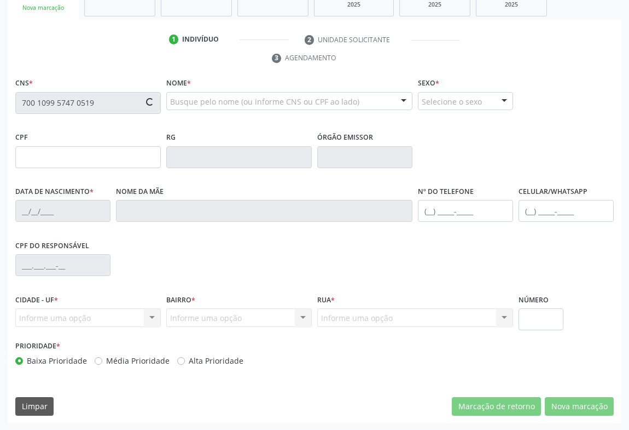
type input "956654207"
type input "2[DATE]"
type input "992.816.005-87"
type input "S/N"
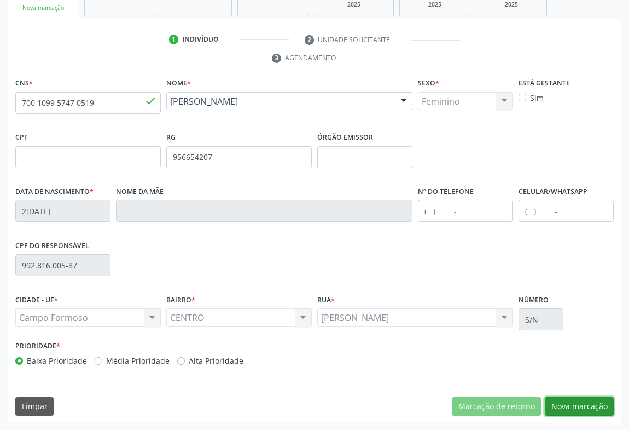
click at [565, 399] on button "Nova marcação" at bounding box center [579, 406] width 69 height 19
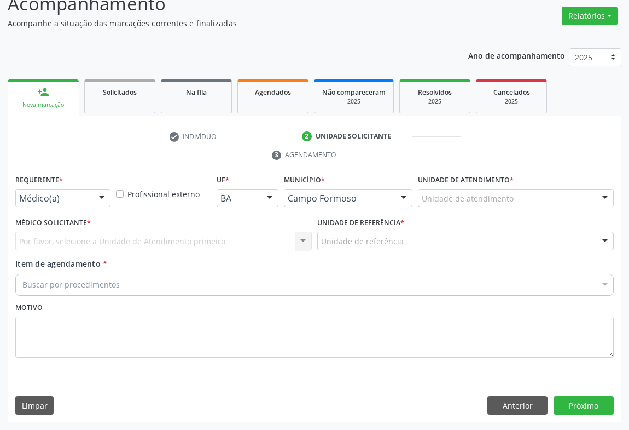
scroll to position [83, 0]
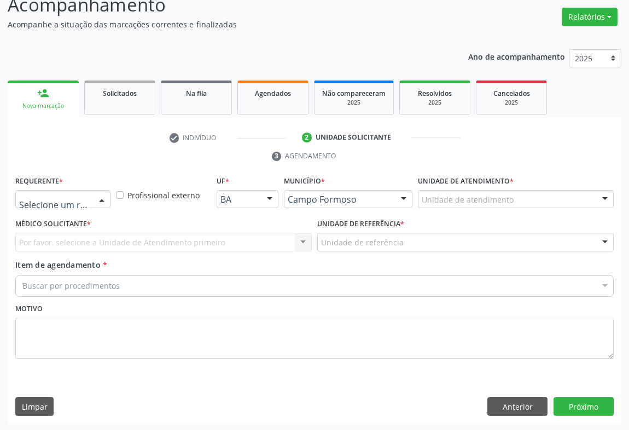
drag, startPoint x: 99, startPoint y: 195, endPoint x: 85, endPoint y: 236, distance: 43.1
click at [99, 195] on div at bounding box center [102, 199] width 16 height 19
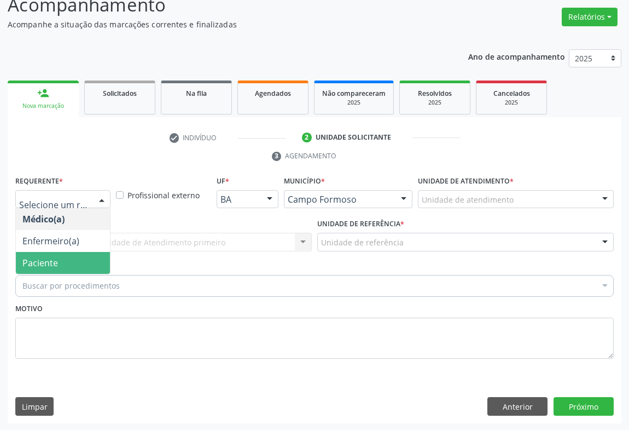
click at [71, 253] on span "Paciente" at bounding box center [63, 263] width 94 height 22
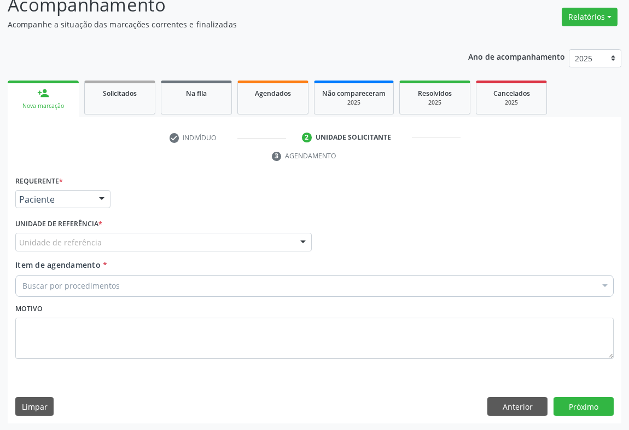
click at [119, 238] on div "Unidade de referência" at bounding box center [163, 242] width 297 height 19
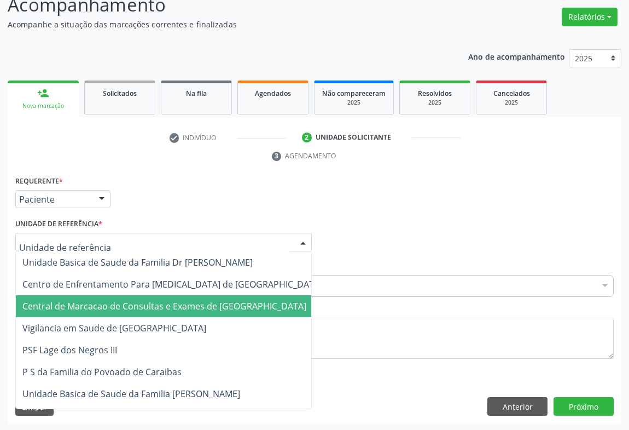
click at [118, 309] on span "Central de Marcacao de Consultas e Exames de [GEOGRAPHIC_DATA]" at bounding box center [164, 306] width 284 height 12
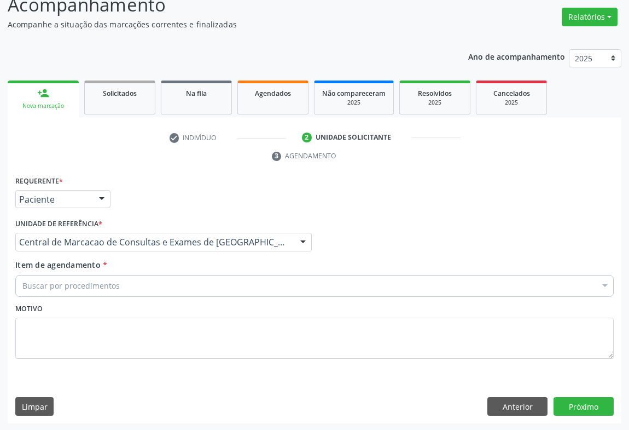
click at [131, 281] on div "Buscar por procedimentos" at bounding box center [314, 286] width 599 height 22
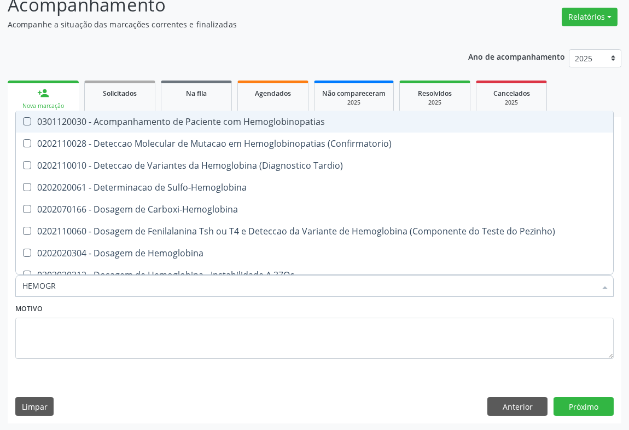
type input "HEMOGRA"
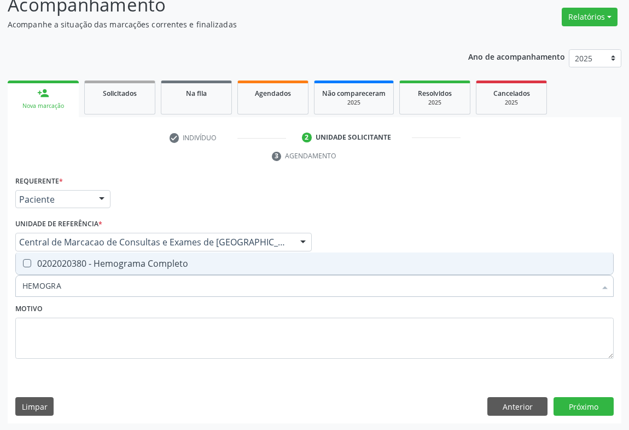
click at [131, 264] on div "0202020380 - Hemograma Completo" at bounding box center [314, 263] width 584 height 9
checkbox Completo "true"
type input "HEMOGRA"
click at [110, 308] on div "Motivo" at bounding box center [314, 329] width 599 height 58
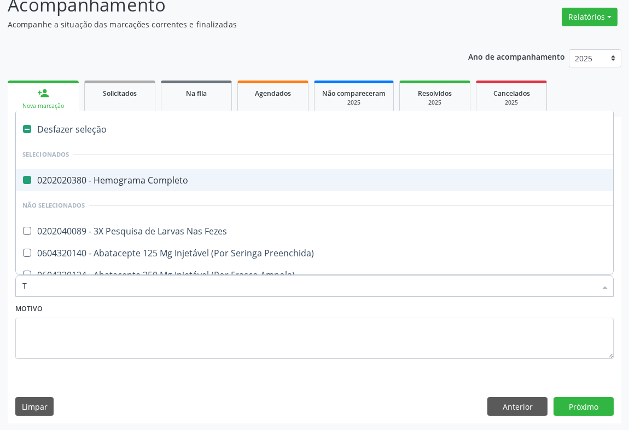
type input "TG"
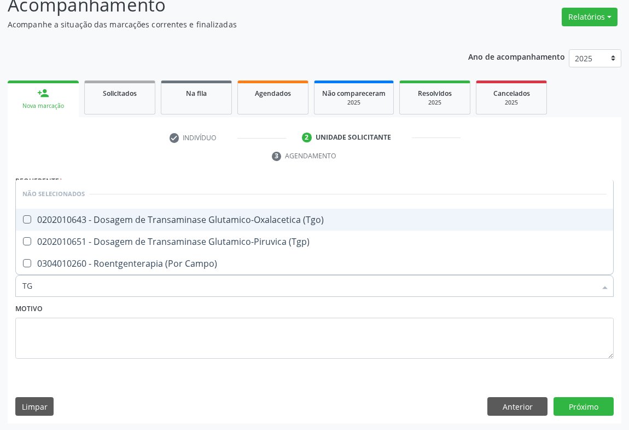
checkbox \(Tgo\) "false"
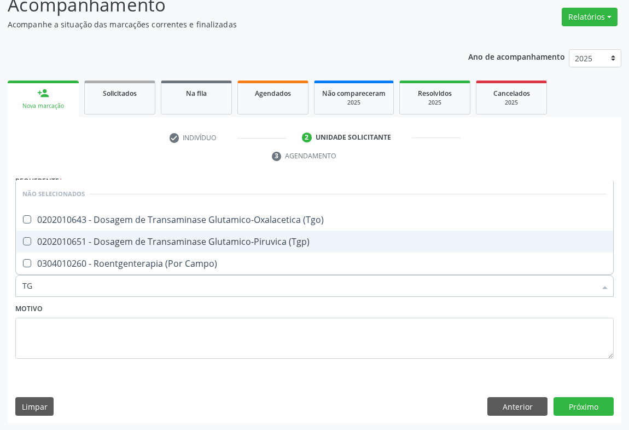
click at [131, 237] on div "0202010651 - Dosagem de Transaminase Glutamico-Piruvica (Tgp)" at bounding box center [314, 241] width 584 height 9
checkbox \(Tgp\) "true"
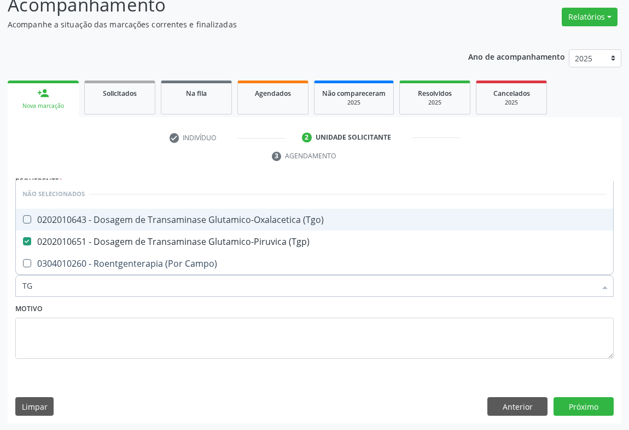
click at [136, 215] on div "0202010643 - Dosagem de Transaminase Glutamico-Oxalacetica (Tgo)" at bounding box center [314, 219] width 584 height 9
checkbox \(Tgo\) "true"
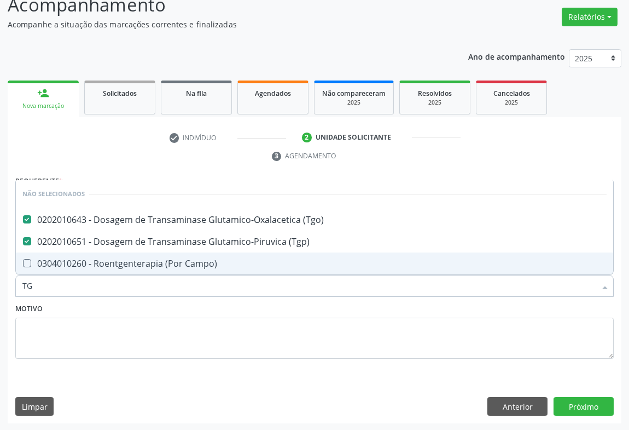
click at [113, 286] on input "TG" at bounding box center [309, 286] width 574 height 22
type input "CR"
checkbox \(Tgo\) "false"
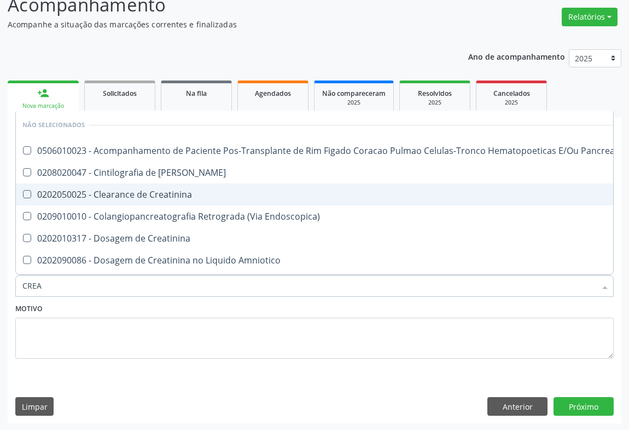
type input "CREAT"
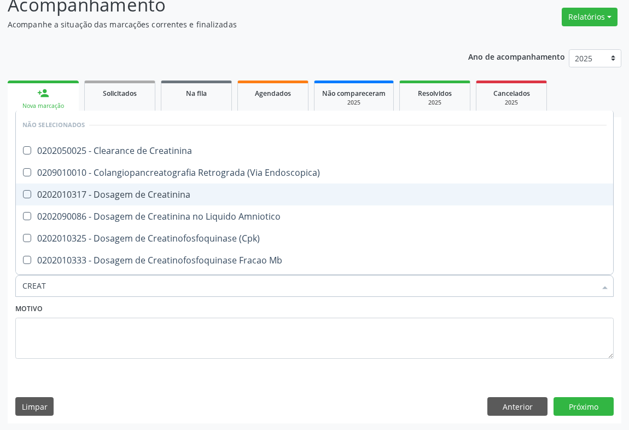
click at [136, 197] on div "0202010317 - Dosagem de Creatinina" at bounding box center [314, 194] width 584 height 9
checkbox Creatinina "true"
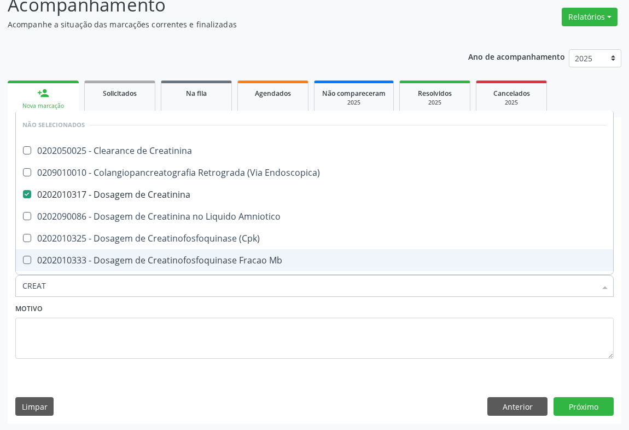
click at [107, 289] on input "CREAT" at bounding box center [309, 286] width 574 height 22
click at [594, 397] on button "Próximo" at bounding box center [584, 406] width 60 height 19
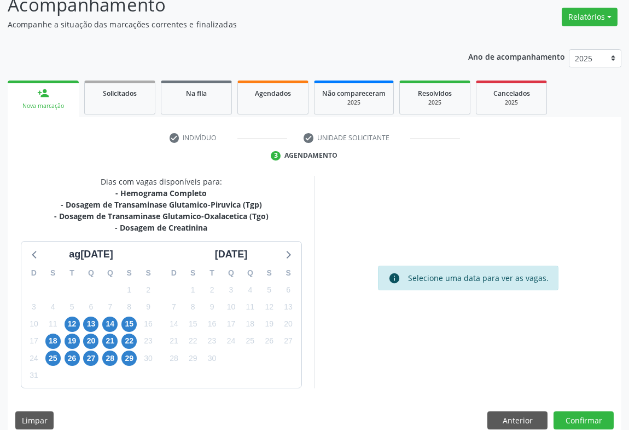
click at [62, 319] on div "12" at bounding box center [71, 323] width 19 height 17
click at [73, 323] on span "12" at bounding box center [72, 323] width 15 height 15
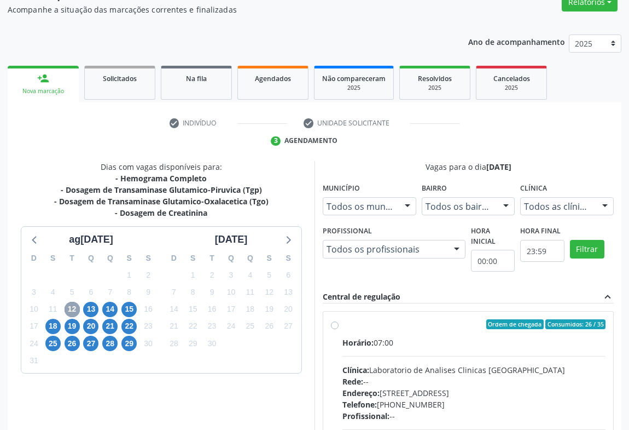
scroll to position [227, 0]
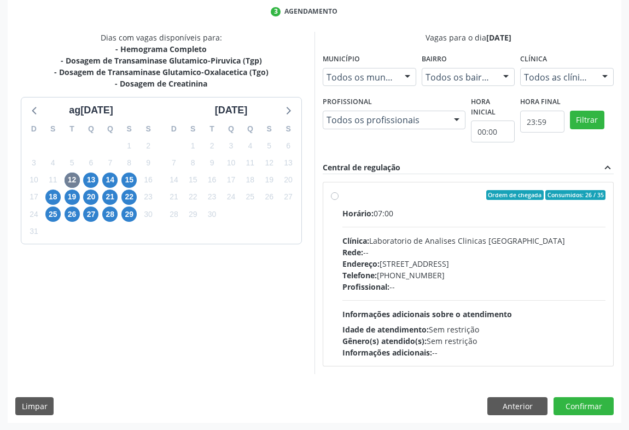
click at [380, 269] on div "Telefone: [PHONE_NUMBER]" at bounding box center [474, 274] width 263 height 11
click at [339, 200] on input "Ordem de chegada Consumidos: 26 / 35 Horário: 07:00 Clínica: Laboratorio de Ana…" at bounding box center [335, 195] width 8 height 10
radio input "true"
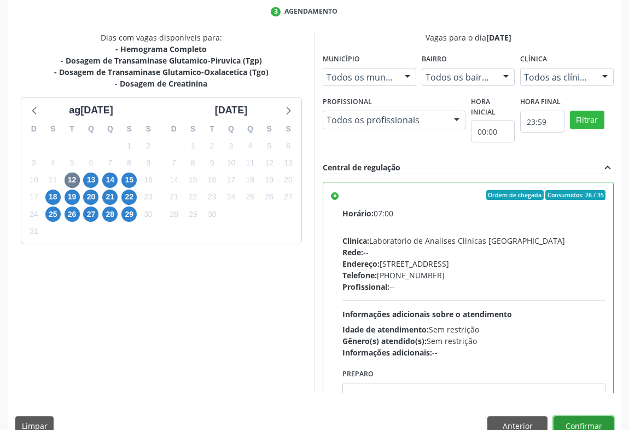
click at [571, 421] on button "Confirmar" at bounding box center [584, 425] width 60 height 19
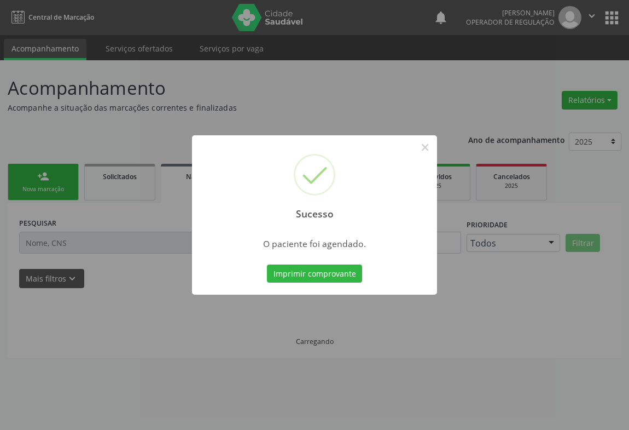
scroll to position [0, 0]
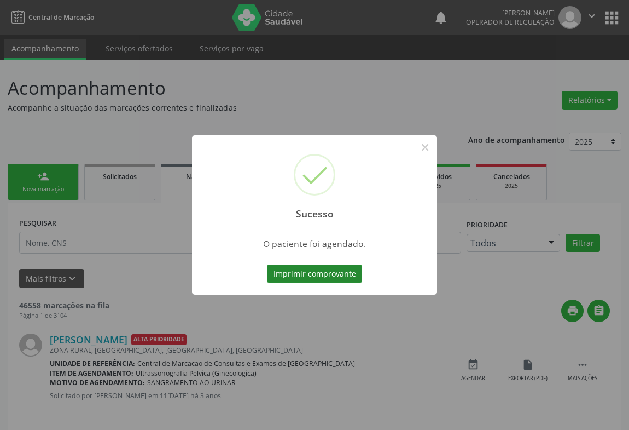
click at [354, 277] on button "Imprimir comprovante" at bounding box center [314, 273] width 95 height 19
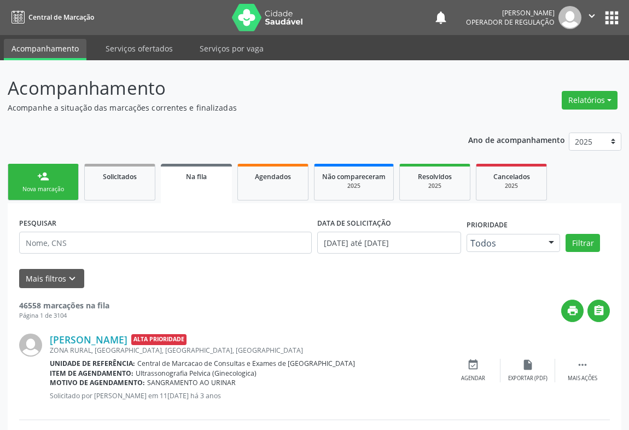
click at [29, 180] on link "person_add Nova marcação" at bounding box center [43, 182] width 71 height 37
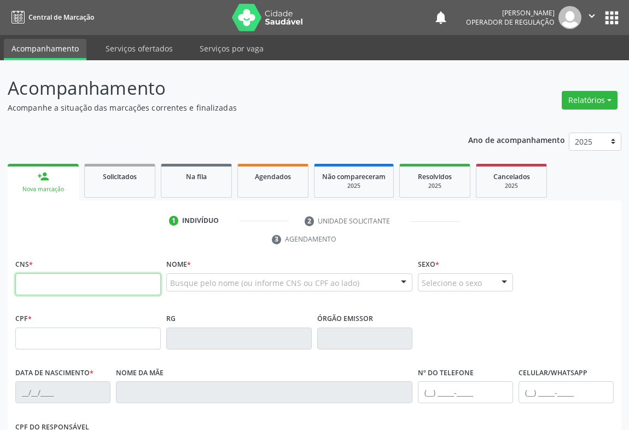
click at [49, 287] on input "text" at bounding box center [88, 284] width 146 height 22
type input "705 2064 9679 9176"
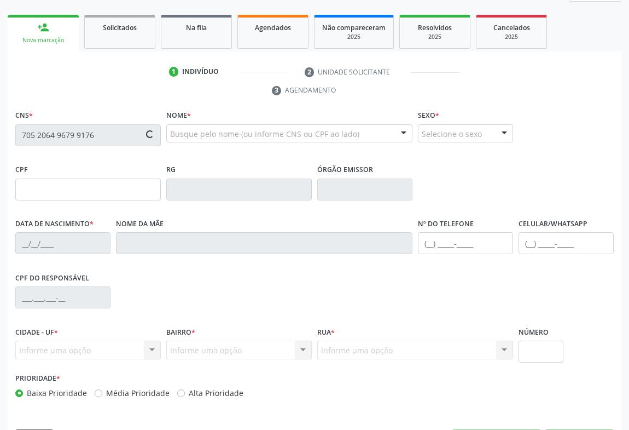
type input "0739353527"
type input "[DATE]"
type input "S/N"
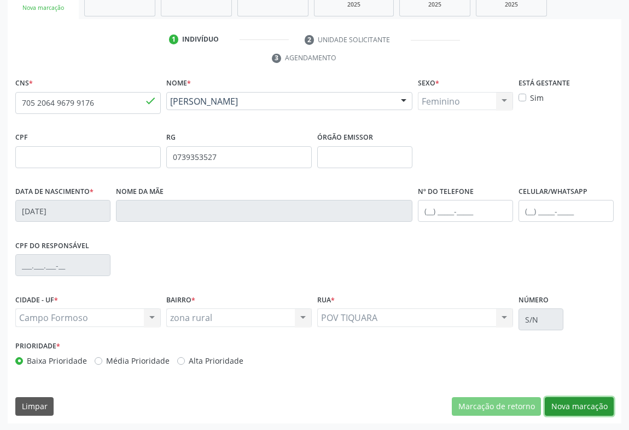
click at [566, 411] on button "Nova marcação" at bounding box center [579, 406] width 69 height 19
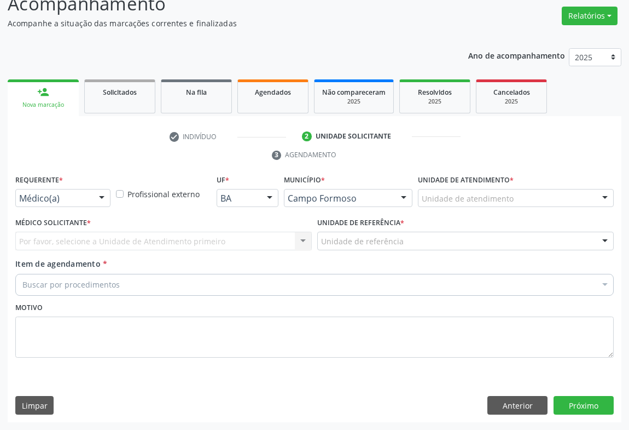
scroll to position [83, 0]
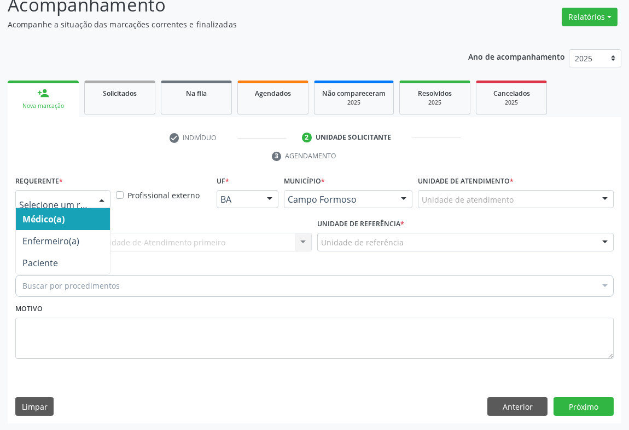
click at [101, 196] on div at bounding box center [102, 199] width 16 height 19
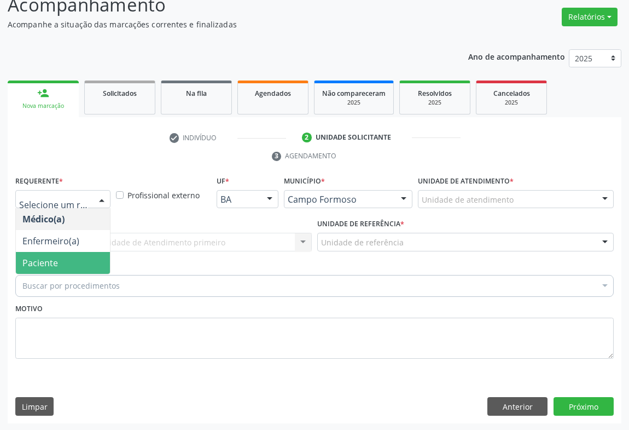
click at [66, 253] on span "Paciente" at bounding box center [63, 263] width 94 height 22
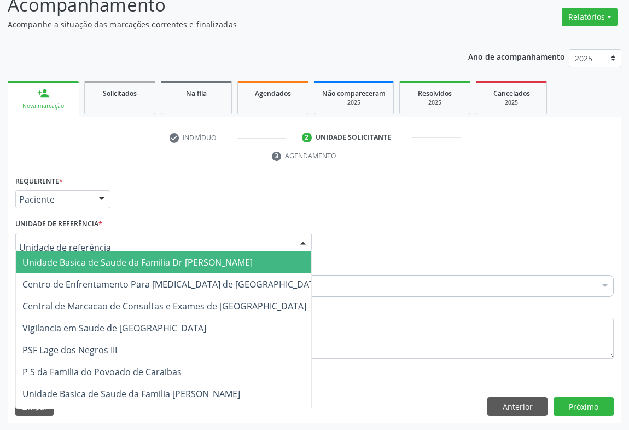
drag, startPoint x: 106, startPoint y: 245, endPoint x: 107, endPoint y: 286, distance: 41.0
click at [106, 246] on div at bounding box center [163, 242] width 297 height 19
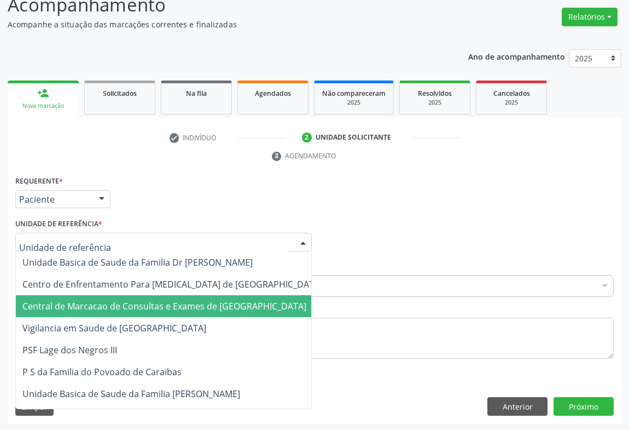
click at [106, 302] on span "Central de Marcacao de Consultas e Exames de [GEOGRAPHIC_DATA]" at bounding box center [164, 306] width 284 height 12
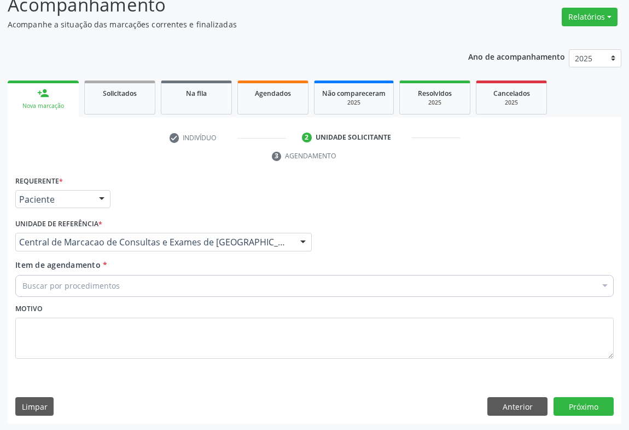
click at [121, 285] on div "Buscar por procedimentos" at bounding box center [314, 286] width 599 height 22
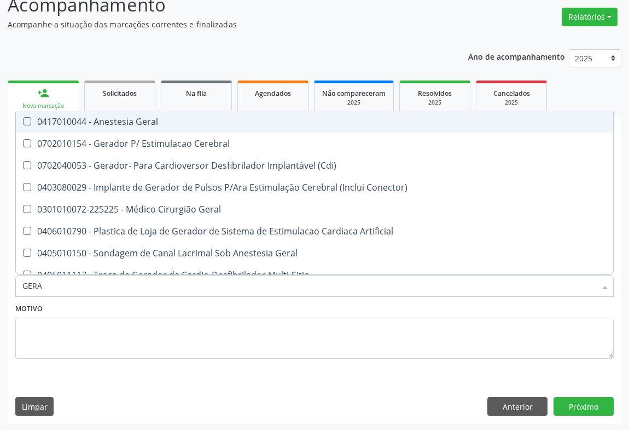
type input "GERAL"
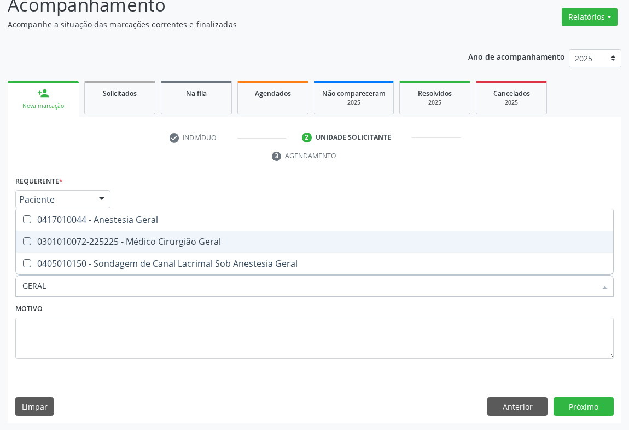
click at [146, 248] on span "0301010072-225225 - Médico Cirurgião Geral" at bounding box center [315, 241] width 598 height 22
checkbox Geral "true"
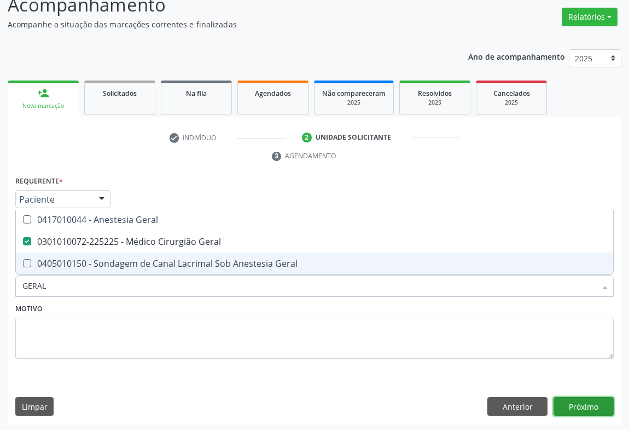
click at [586, 409] on button "Próximo" at bounding box center [584, 406] width 60 height 19
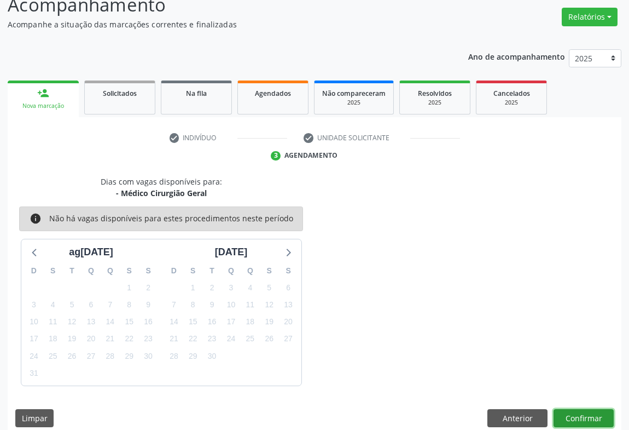
click at [574, 416] on button "Confirmar" at bounding box center [584, 418] width 60 height 19
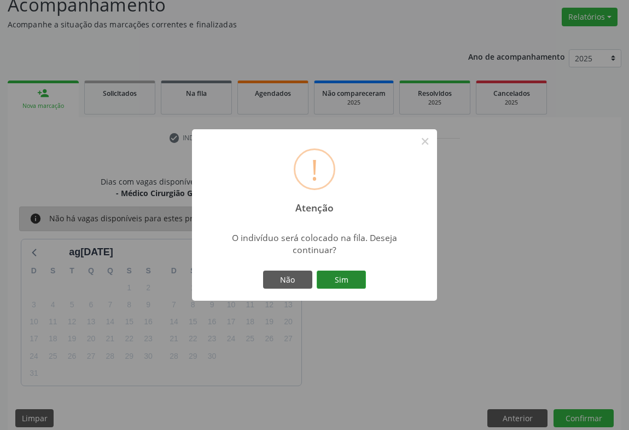
click at [334, 282] on button "Sim" at bounding box center [341, 279] width 49 height 19
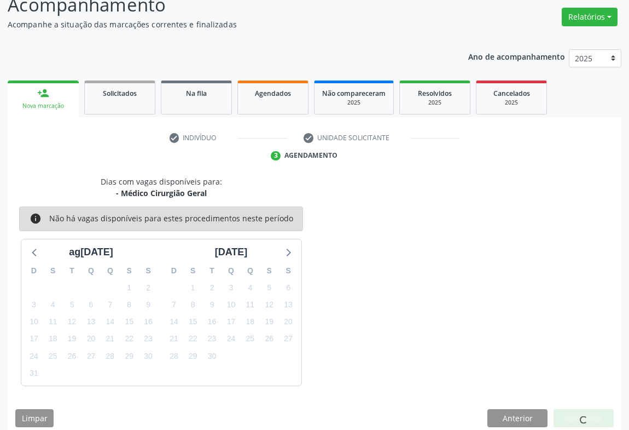
scroll to position [0, 0]
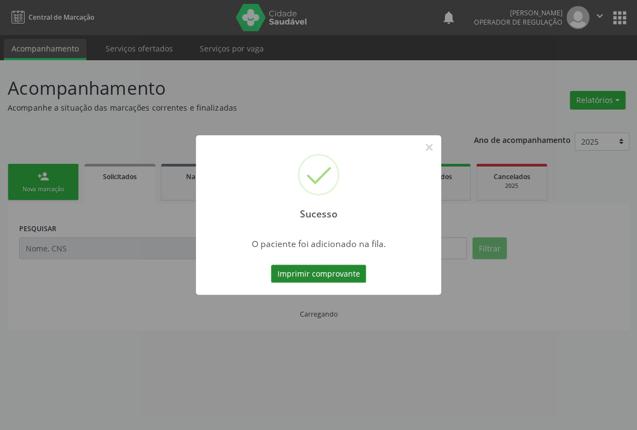
click at [340, 269] on button "Imprimir comprovante" at bounding box center [318, 273] width 95 height 19
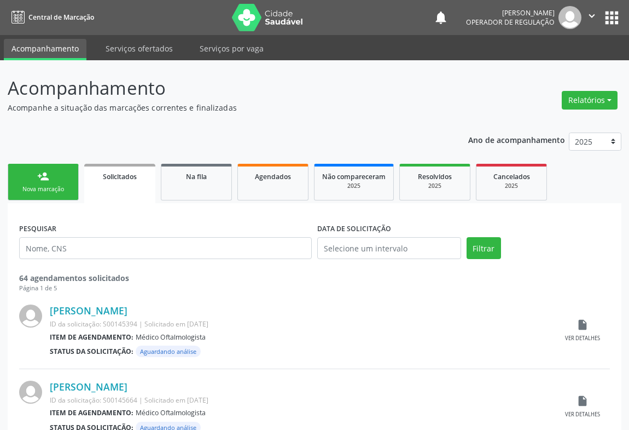
click at [40, 176] on div "person_add" at bounding box center [43, 176] width 12 height 12
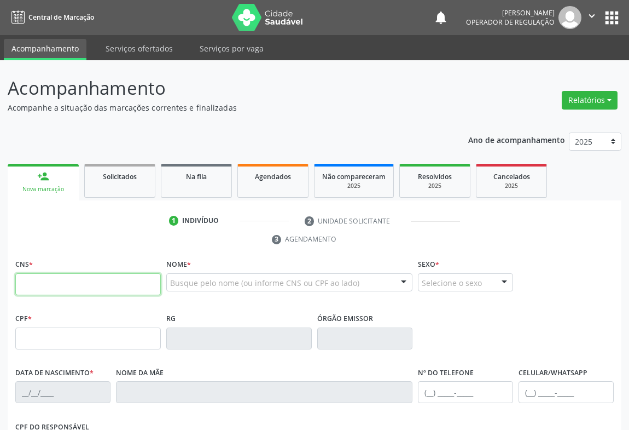
click at [66, 282] on input "text" at bounding box center [88, 284] width 146 height 22
type input "706 0063 2749 3045"
type input "1427752311"
type input "[DATE]"
type input "s/n"
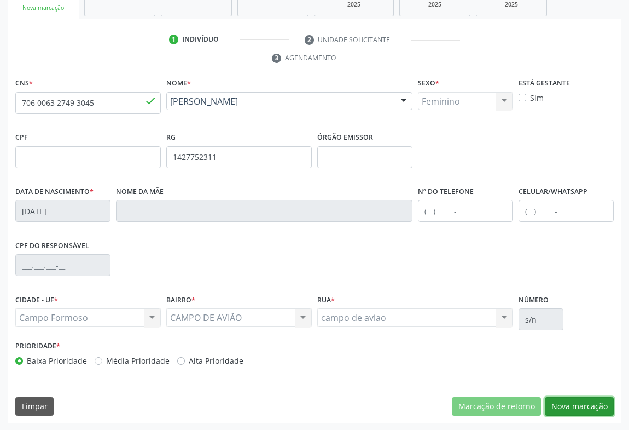
click at [580, 399] on button "Nova marcação" at bounding box center [579, 406] width 69 height 19
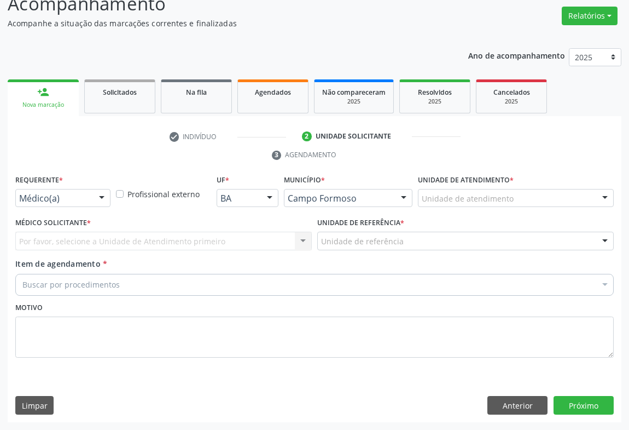
scroll to position [83, 0]
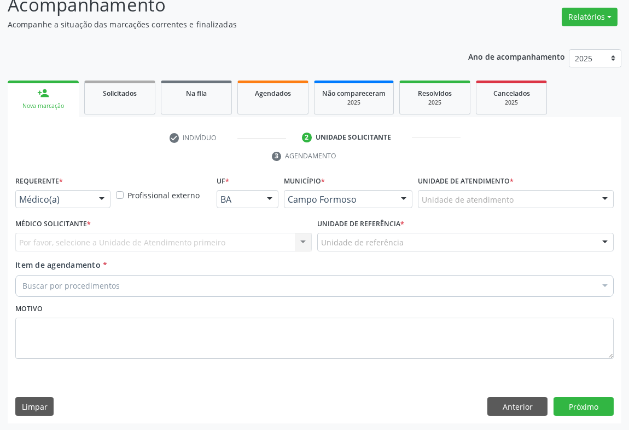
click at [113, 198] on div "Profissional externo" at bounding box center [163, 194] width 101 height 43
click at [97, 199] on div at bounding box center [102, 199] width 16 height 19
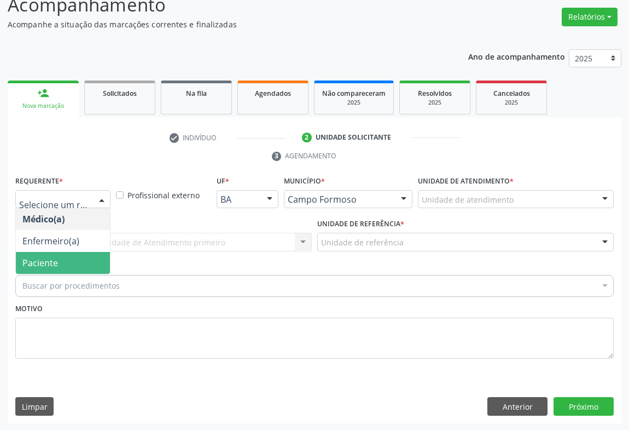
click at [56, 261] on span "Paciente" at bounding box center [40, 263] width 36 height 12
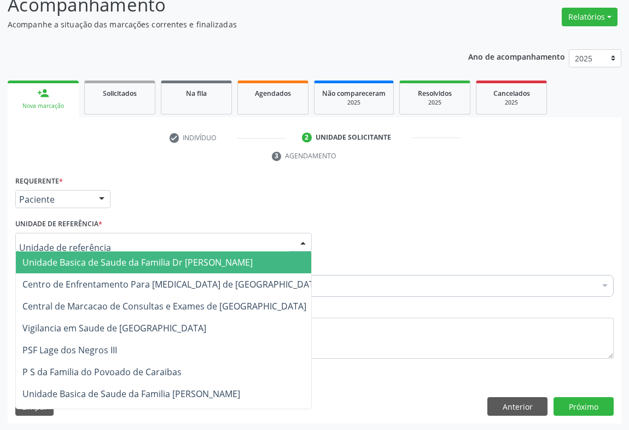
click at [137, 235] on div at bounding box center [163, 242] width 297 height 19
click at [119, 262] on span "Unidade Basica de Saude da Familia Dr [PERSON_NAME]" at bounding box center [137, 262] width 230 height 12
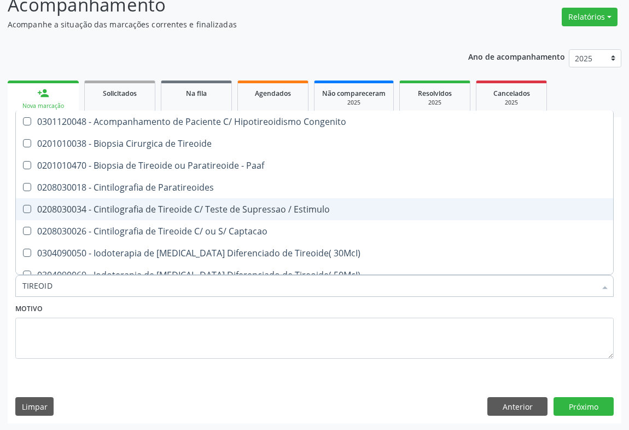
type input "TIREOIDE"
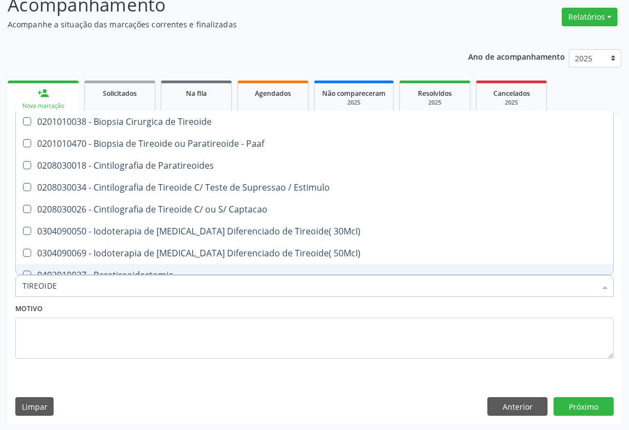
scroll to position [208, 0]
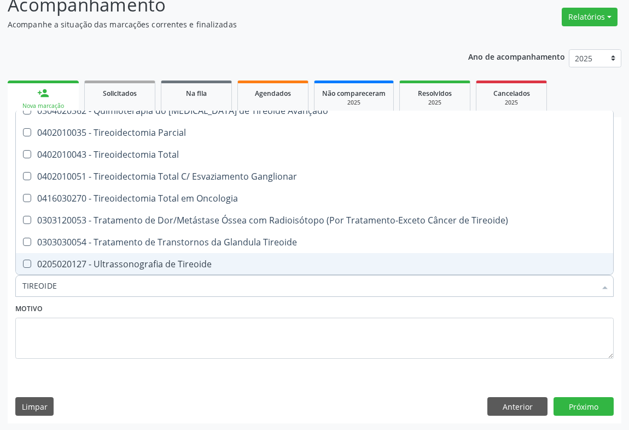
drag, startPoint x: 106, startPoint y: 261, endPoint x: 115, endPoint y: 267, distance: 11.8
click at [106, 260] on div "0205020127 - Ultrassonografia de Tireoide" at bounding box center [314, 263] width 584 height 9
checkbox Tireoide "true"
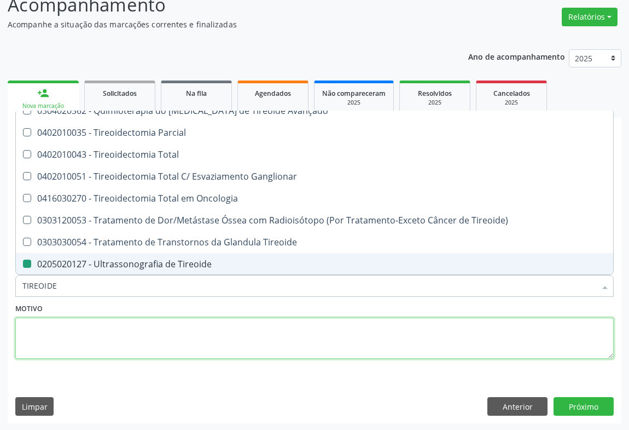
drag, startPoint x: 82, startPoint y: 339, endPoint x: 99, endPoint y: 320, distance: 25.2
click at [82, 339] on textarea at bounding box center [314, 338] width 599 height 42
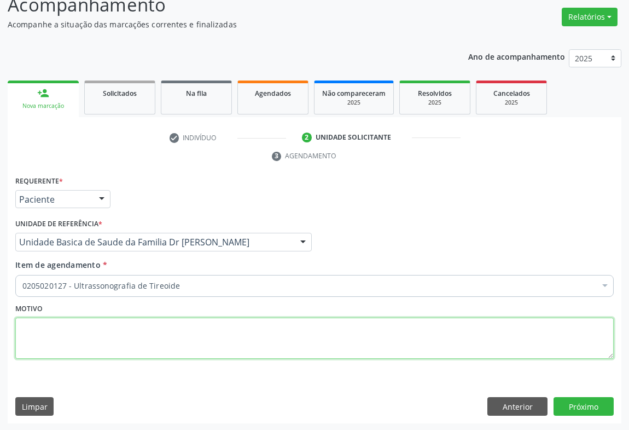
scroll to position [0, 0]
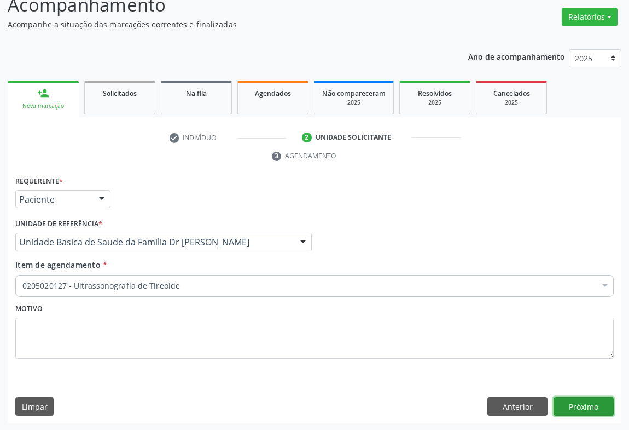
click at [583, 405] on button "Próximo" at bounding box center [584, 406] width 60 height 19
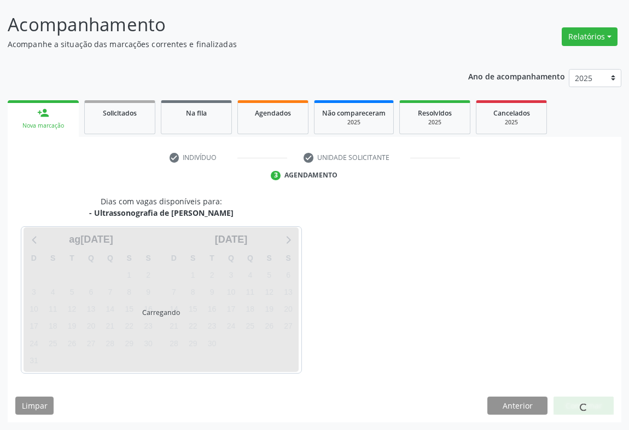
scroll to position [63, 0]
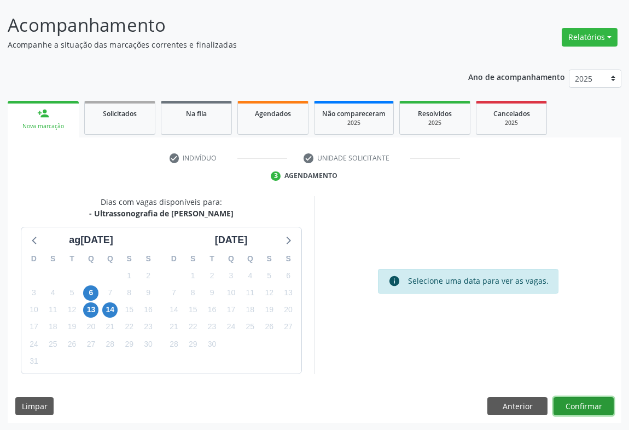
click at [574, 406] on button "Confirmar" at bounding box center [584, 406] width 60 height 19
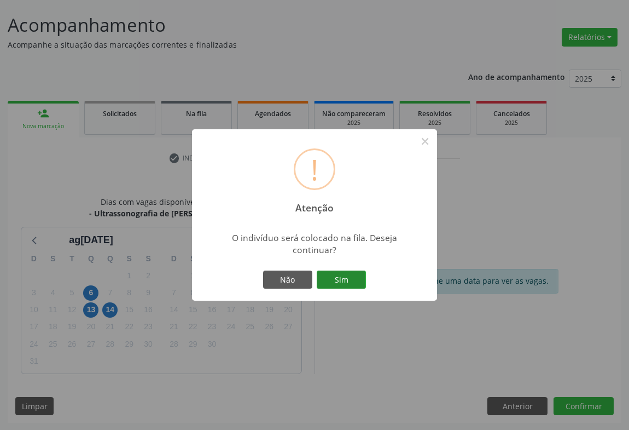
click at [345, 285] on button "Sim" at bounding box center [341, 279] width 49 height 19
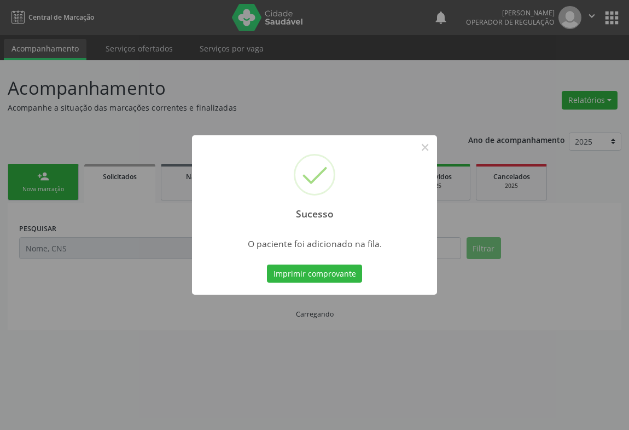
scroll to position [0, 0]
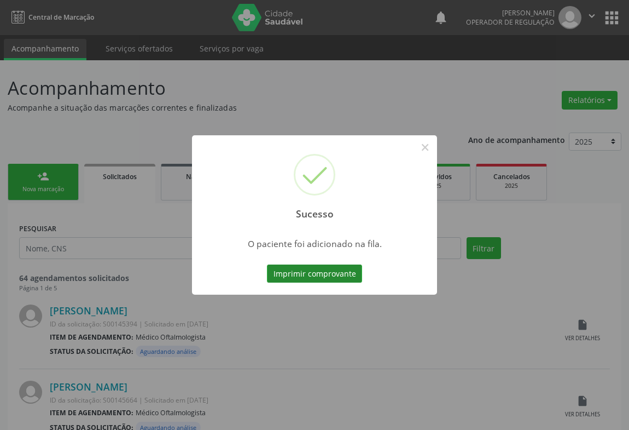
click at [321, 273] on button "Imprimir comprovante" at bounding box center [314, 273] width 95 height 19
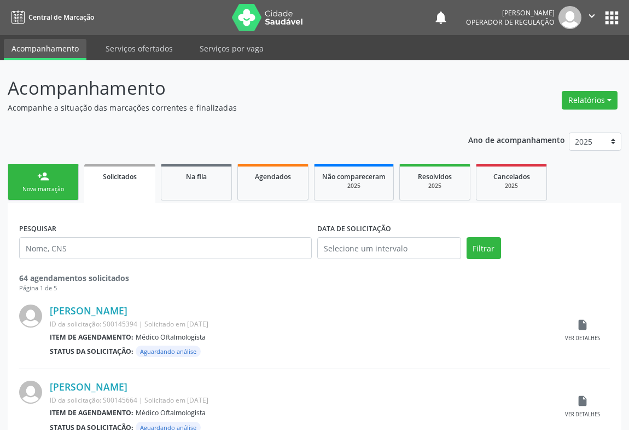
click at [605, 19] on button "apps" at bounding box center [612, 17] width 19 height 19
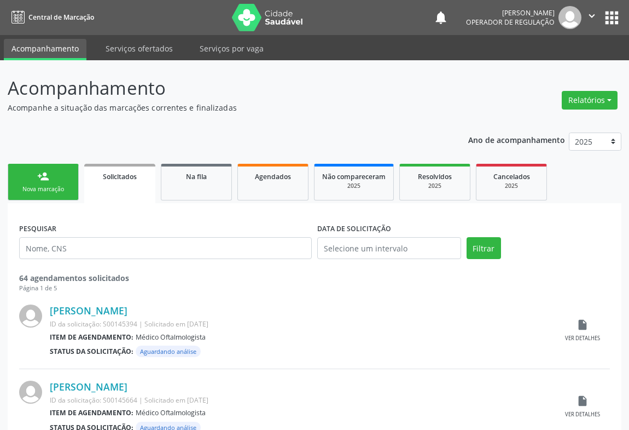
click at [617, 17] on button "apps" at bounding box center [612, 17] width 19 height 19
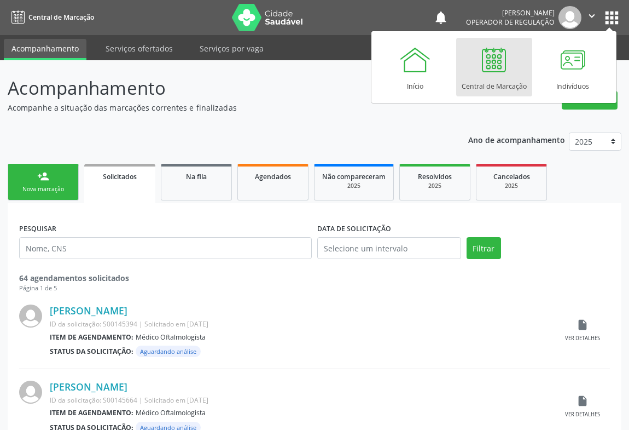
drag, startPoint x: 389, startPoint y: 13, endPoint x: 453, endPoint y: 14, distance: 64.6
click at [391, 13] on nav "Central de Marcação notifications [PERSON_NAME] Operador de regulação  Configu…" at bounding box center [314, 17] width 629 height 35
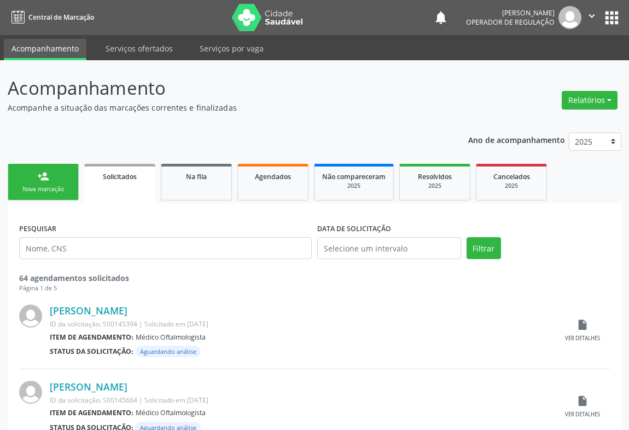
click at [594, 14] on icon "" at bounding box center [592, 16] width 12 height 12
click at [541, 67] on link "Sair" at bounding box center [564, 66] width 76 height 15
